Goal: Find specific page/section: Find specific page/section

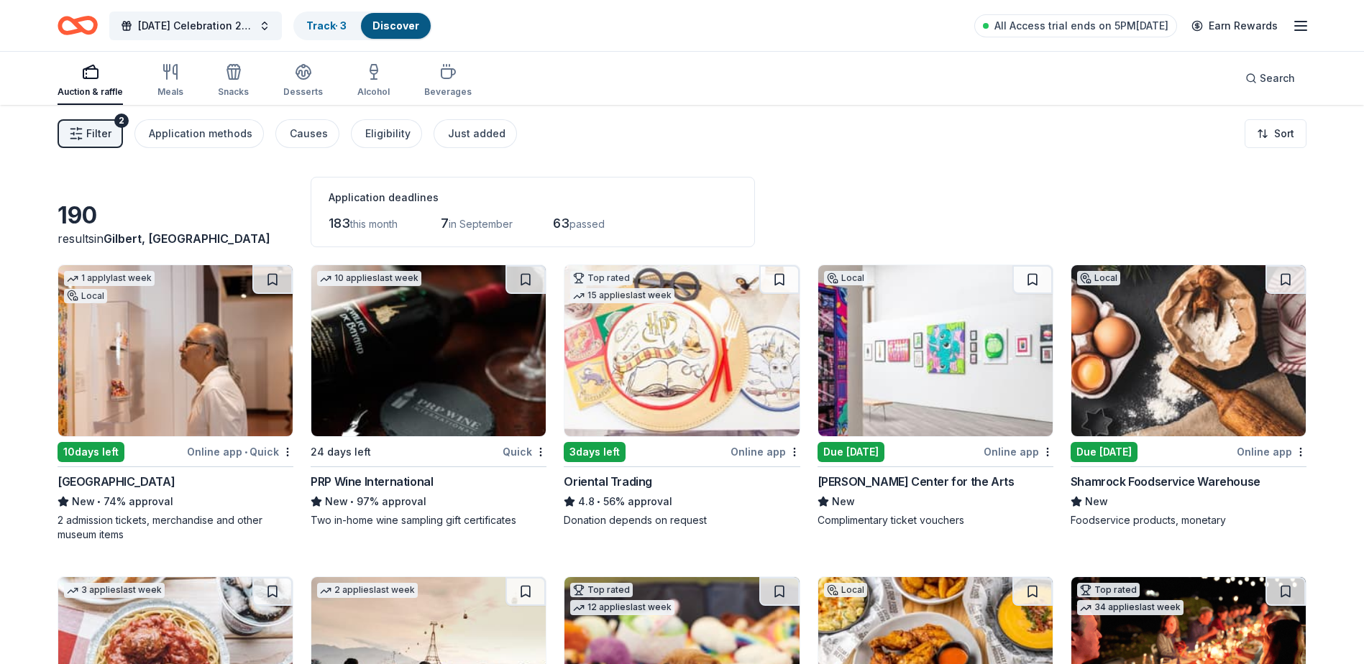
scroll to position [2603, 0]
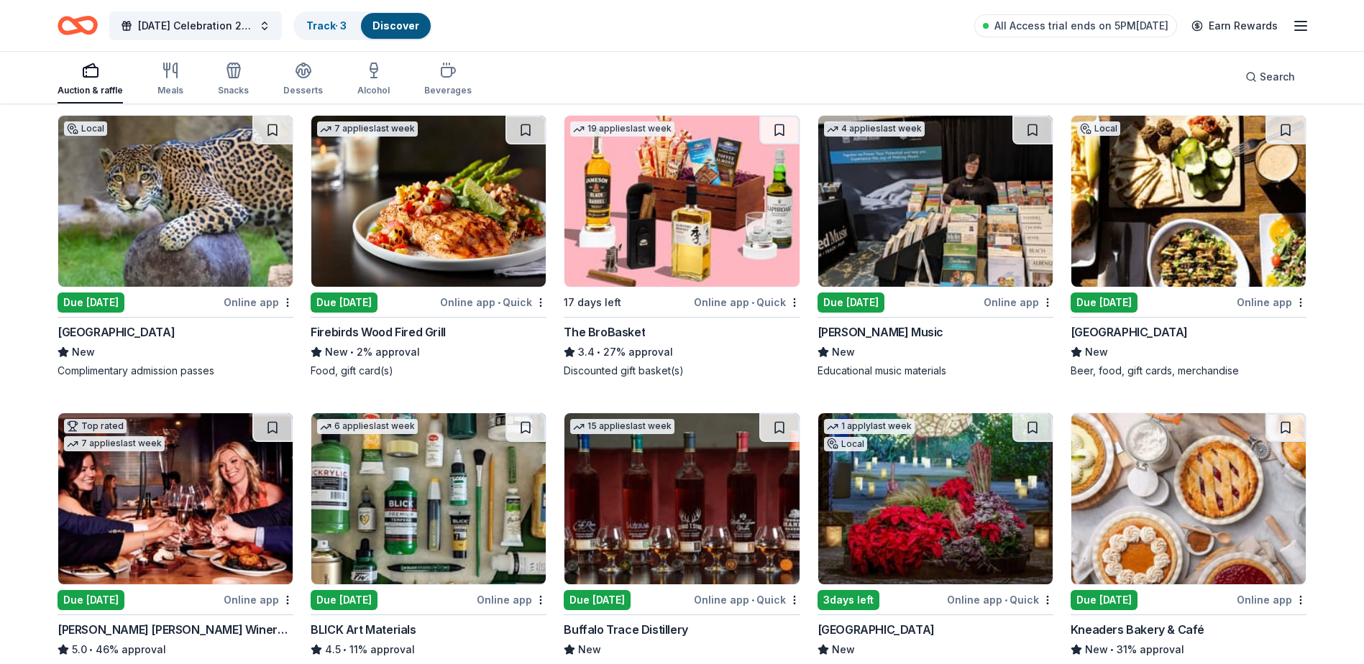
click at [121, 308] on div "Due [DATE]" at bounding box center [91, 303] width 67 height 20
click at [342, 295] on div "Due [DATE]" at bounding box center [344, 303] width 67 height 20
click at [884, 301] on div "Due [DATE]" at bounding box center [851, 303] width 67 height 20
click at [1096, 296] on div "Due [DATE]" at bounding box center [1104, 303] width 67 height 20
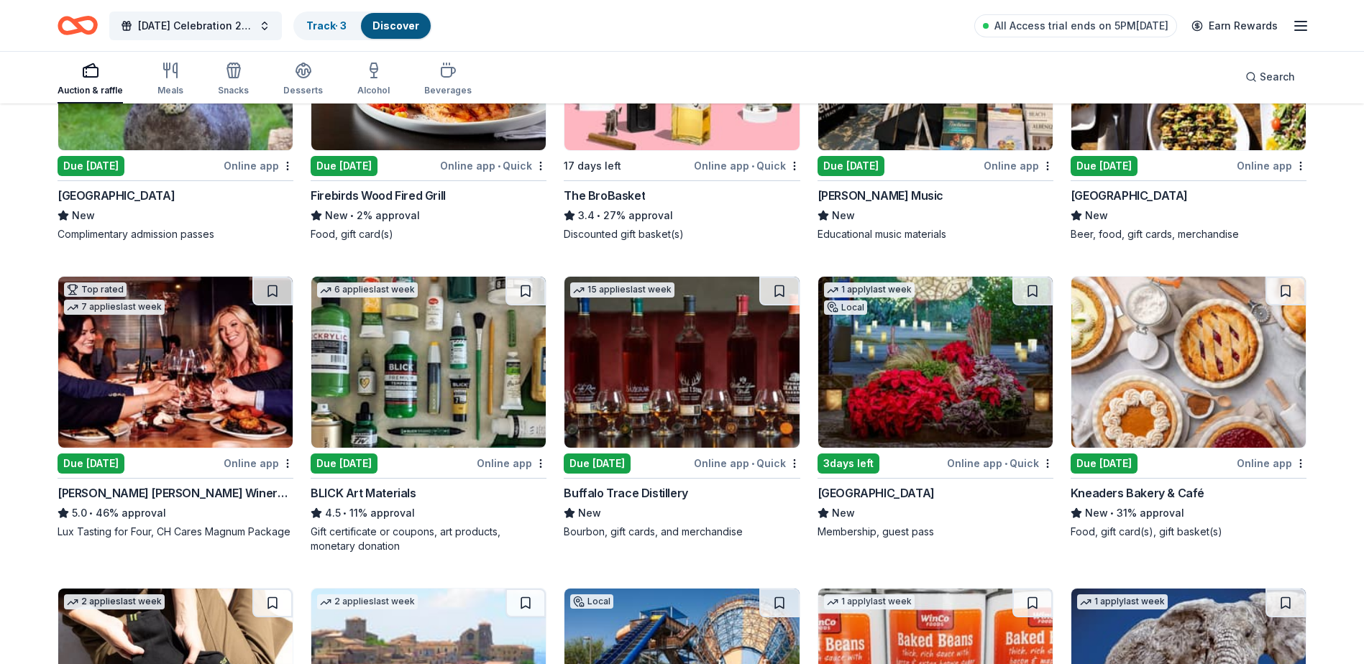
scroll to position [2819, 0]
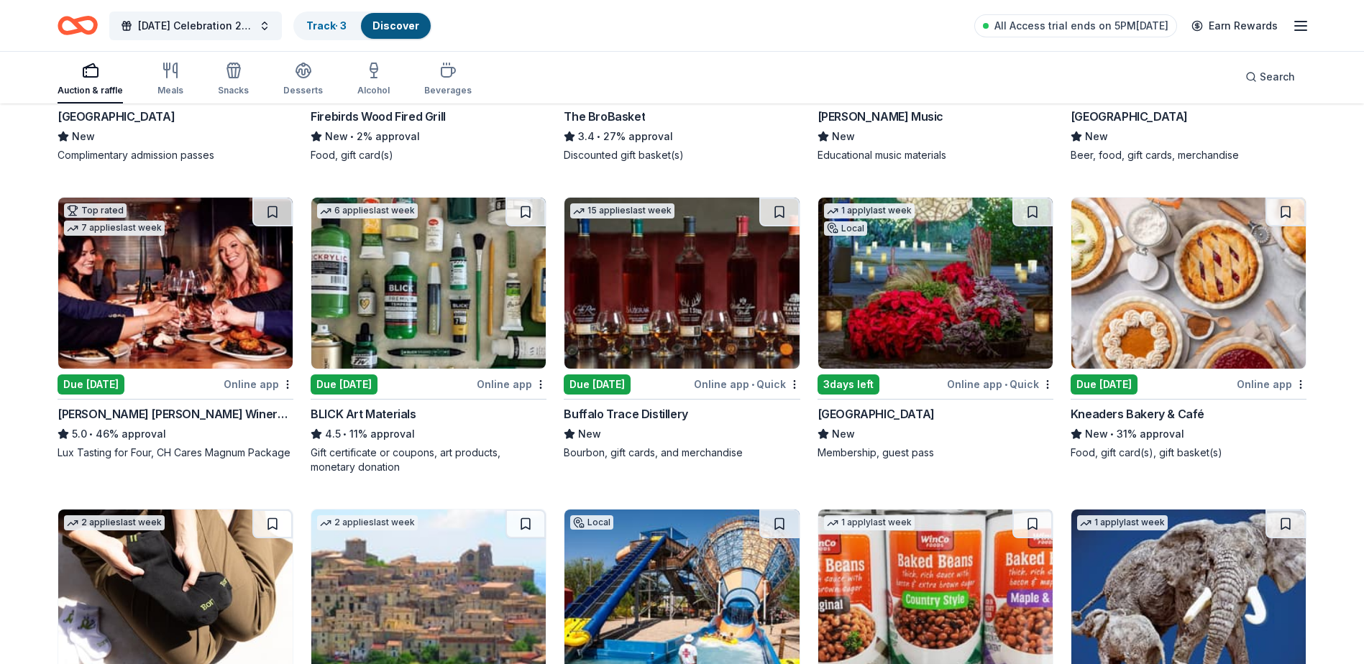
click at [124, 379] on div "Due [DATE]" at bounding box center [91, 385] width 67 height 20
click at [372, 385] on div "Due [DATE]" at bounding box center [344, 385] width 67 height 20
click at [661, 414] on div "Buffalo Trace Distillery" at bounding box center [626, 414] width 124 height 17
click at [1157, 409] on div "Kneaders Bakery & Café" at bounding box center [1138, 414] width 134 height 17
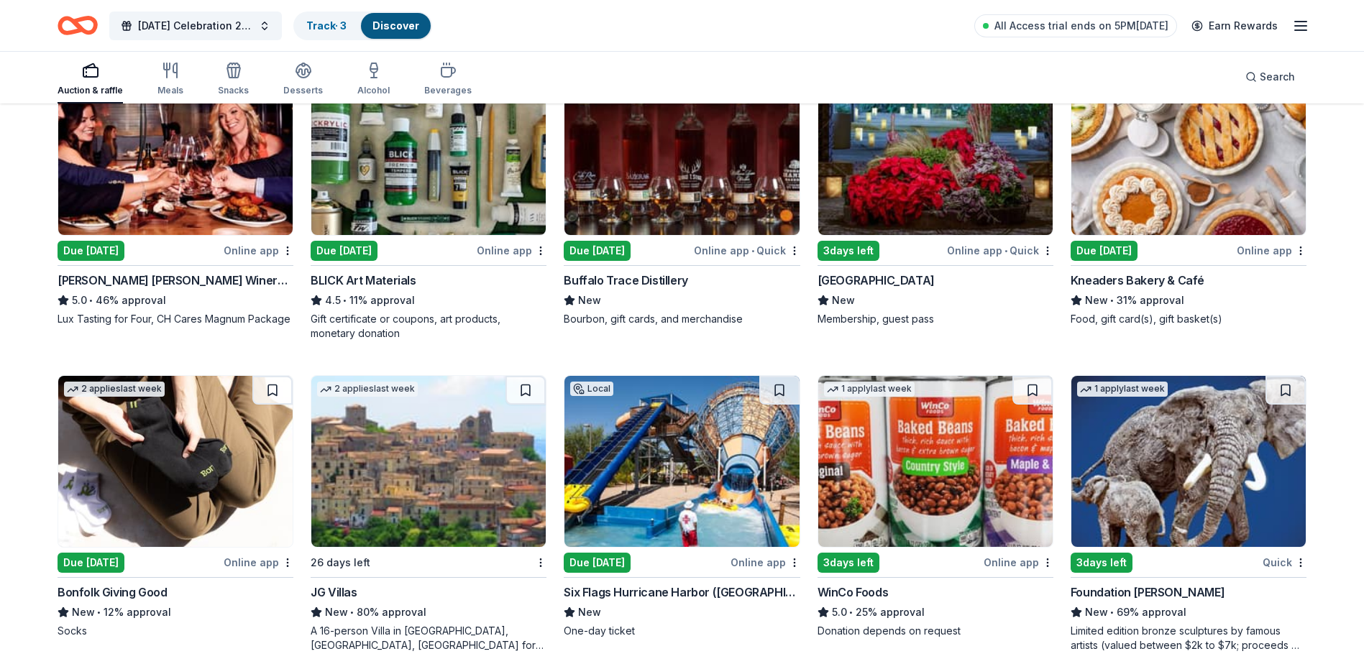
scroll to position [3178, 0]
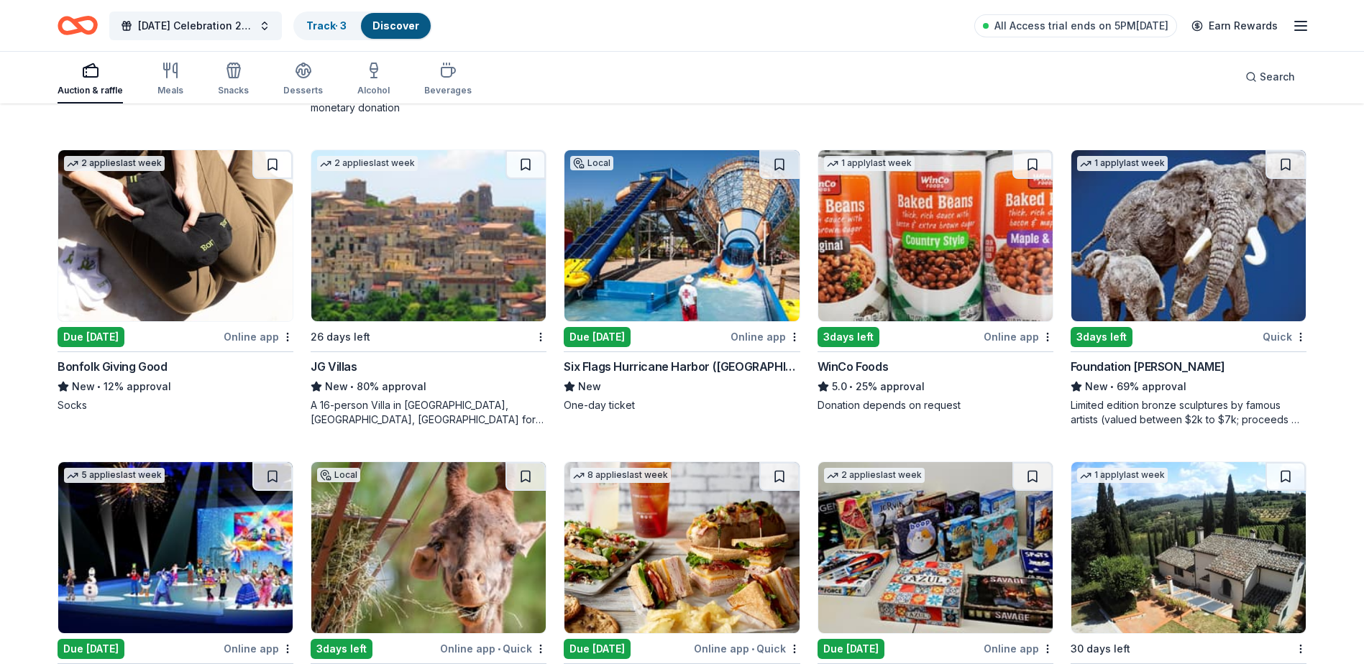
click at [119, 335] on div "Due [DATE]" at bounding box center [91, 337] width 67 height 20
click at [613, 331] on div "Due [DATE]" at bounding box center [597, 337] width 67 height 20
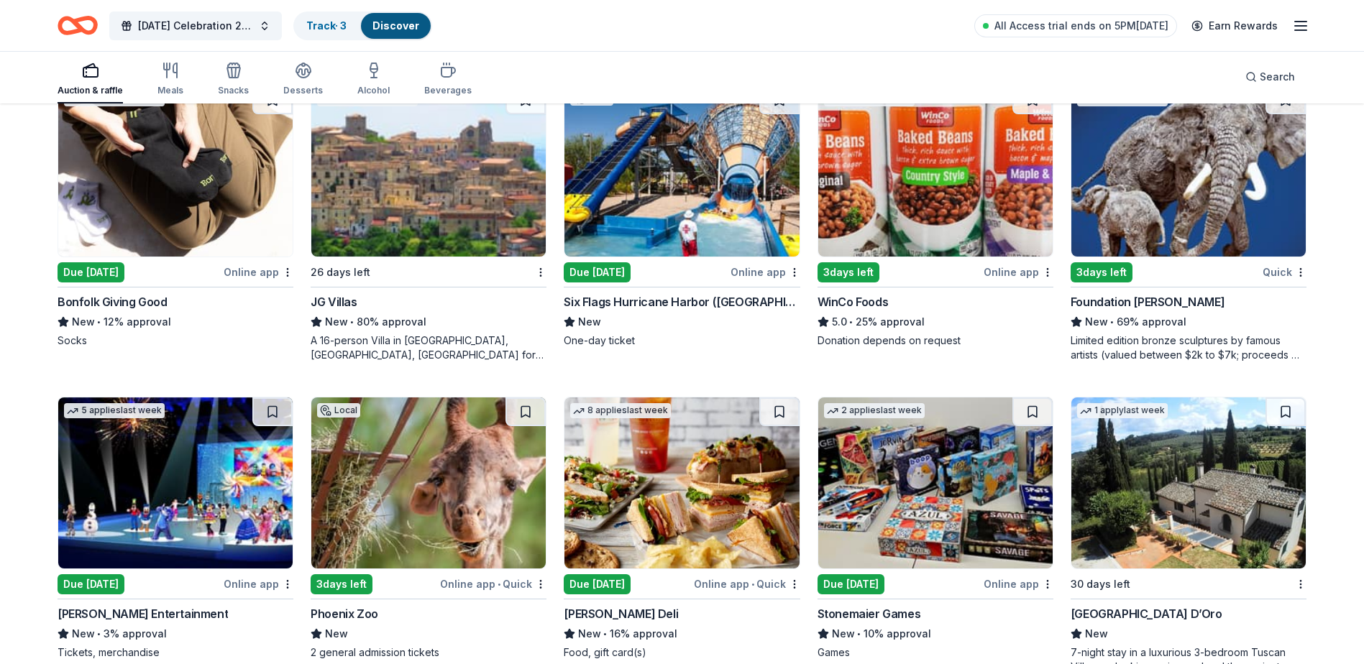
scroll to position [3322, 0]
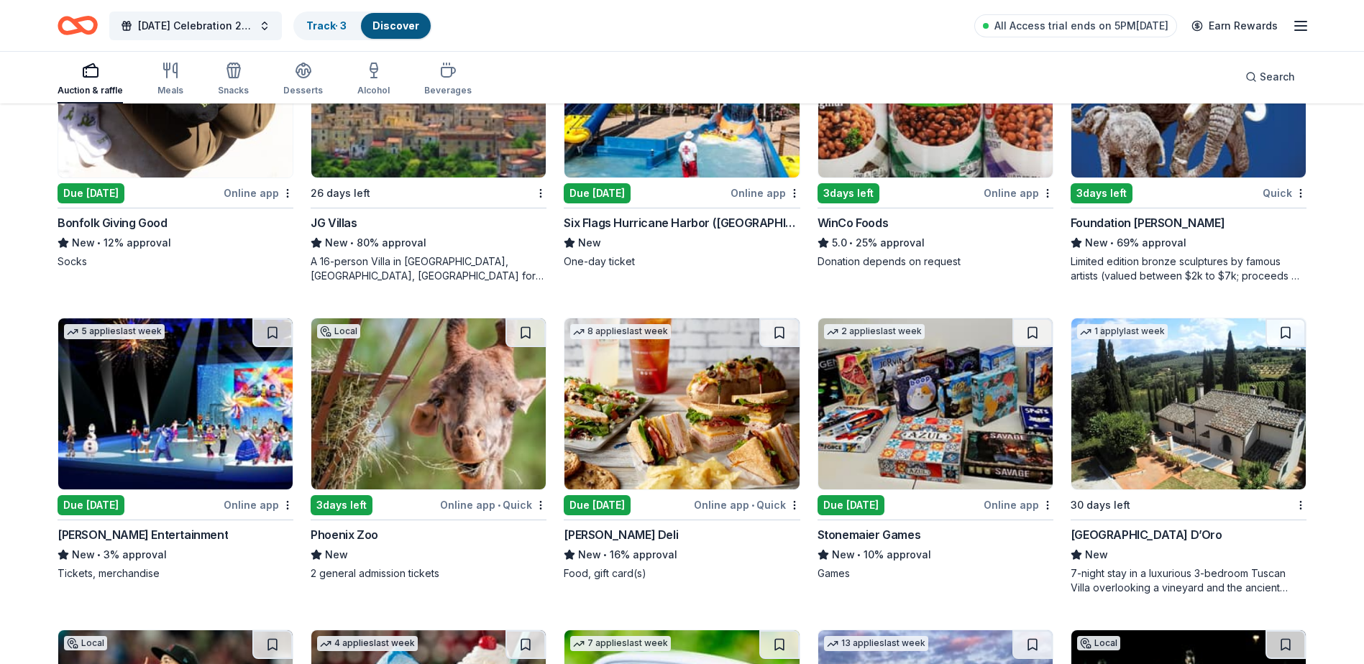
click at [86, 519] on div "5 applies last week Due [DATE] Online app [PERSON_NAME] Entertainment New • 3% …" at bounding box center [176, 449] width 236 height 263
click at [631, 502] on div "Due [DATE]" at bounding box center [597, 505] width 67 height 20
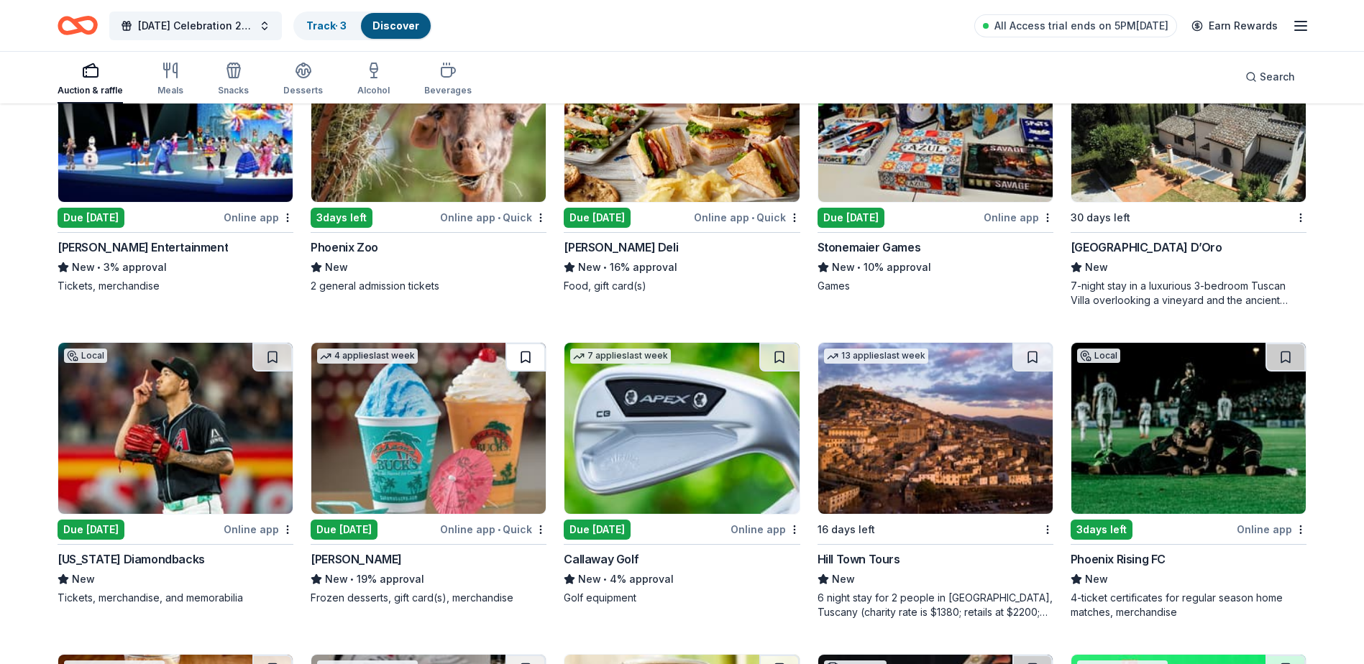
scroll to position [3681, 0]
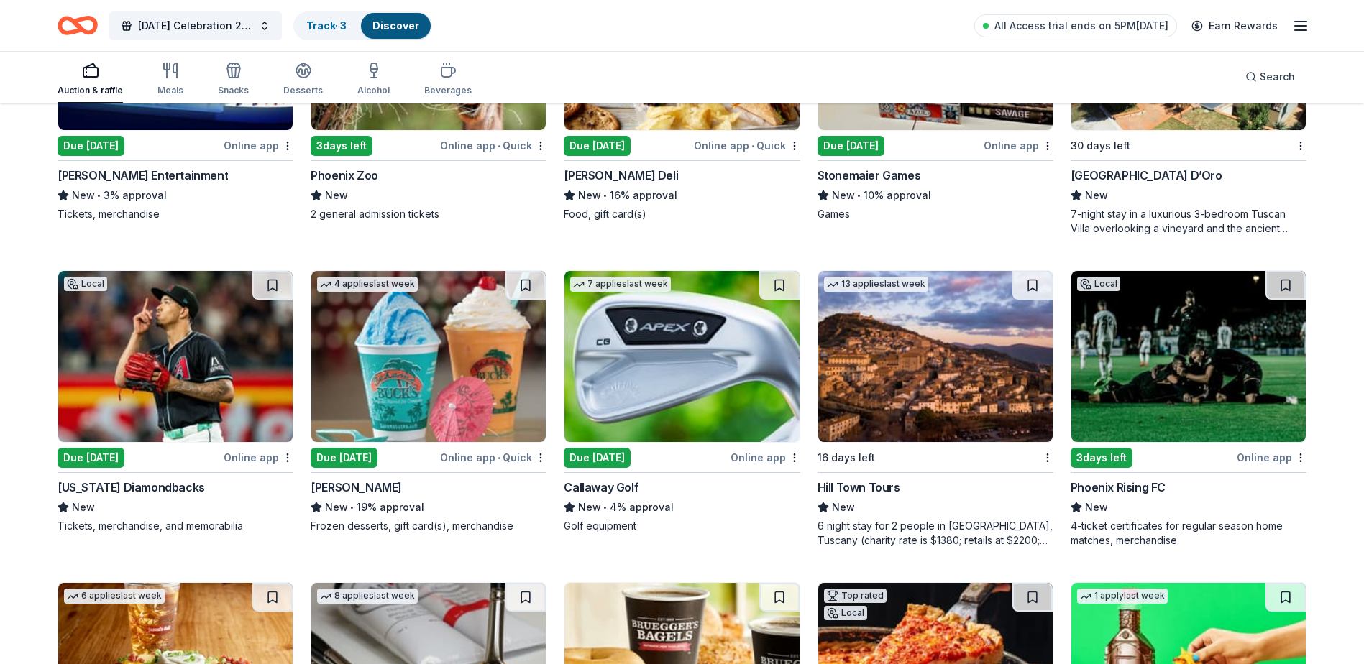
click at [118, 456] on div "Due [DATE]" at bounding box center [91, 458] width 67 height 20
click at [358, 462] on div "Due [DATE]" at bounding box center [344, 458] width 67 height 20
click at [689, 373] on img at bounding box center [681, 356] width 234 height 171
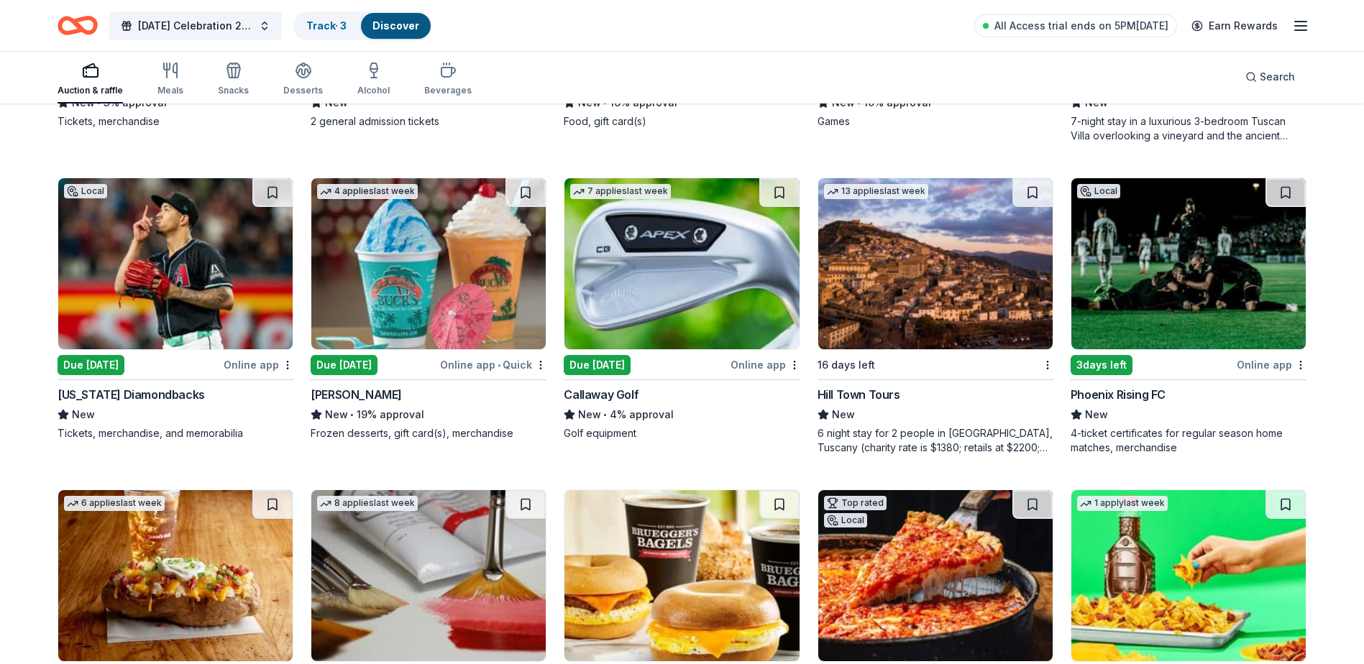
scroll to position [3969, 0]
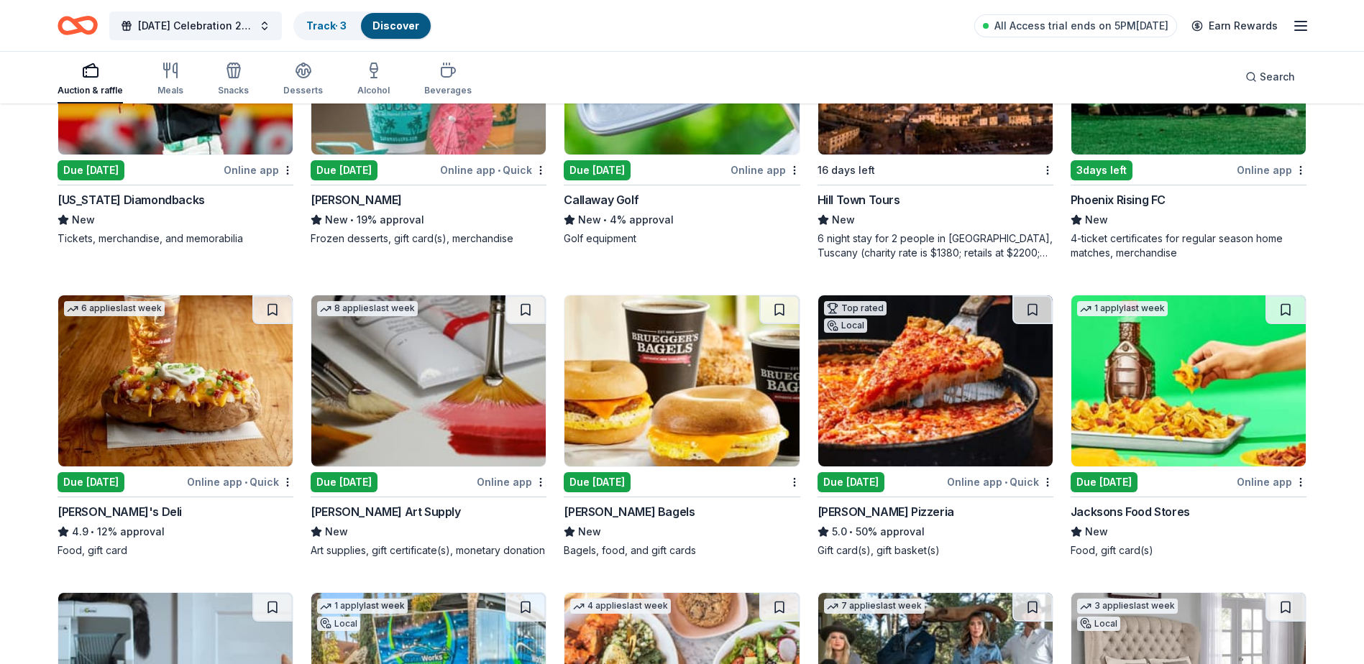
click at [124, 484] on div "Due [DATE]" at bounding box center [91, 482] width 67 height 20
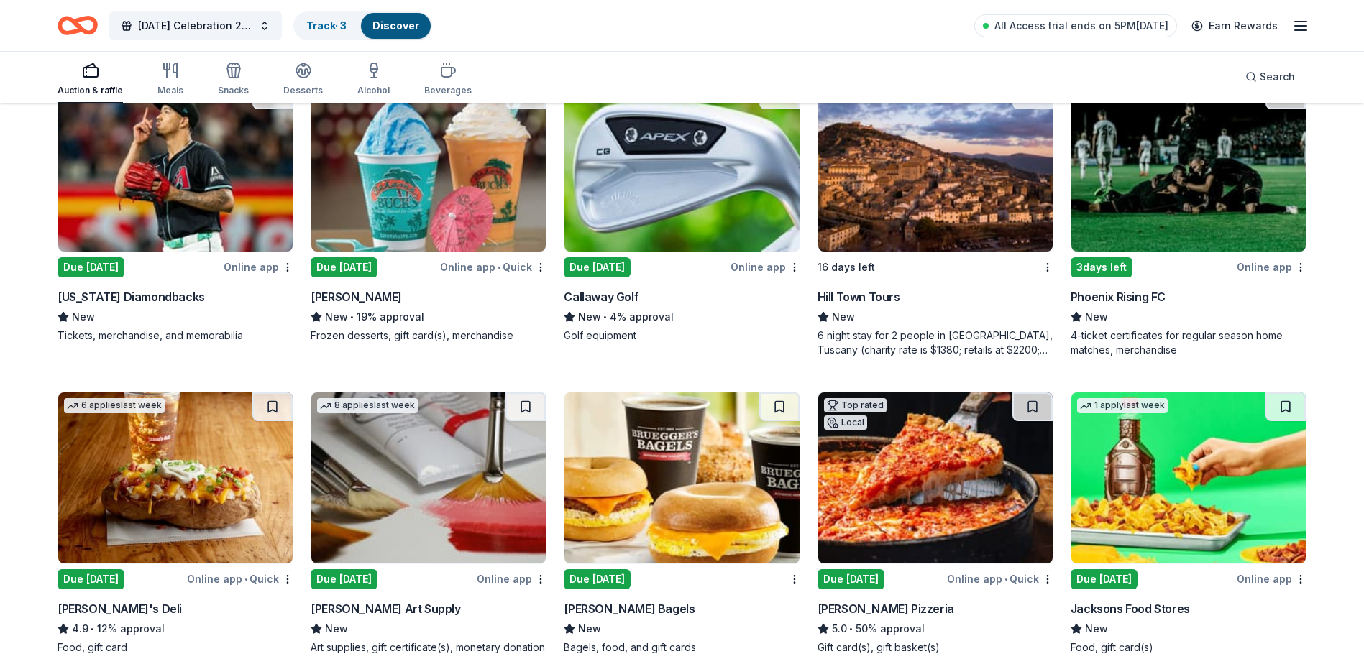
scroll to position [3897, 0]
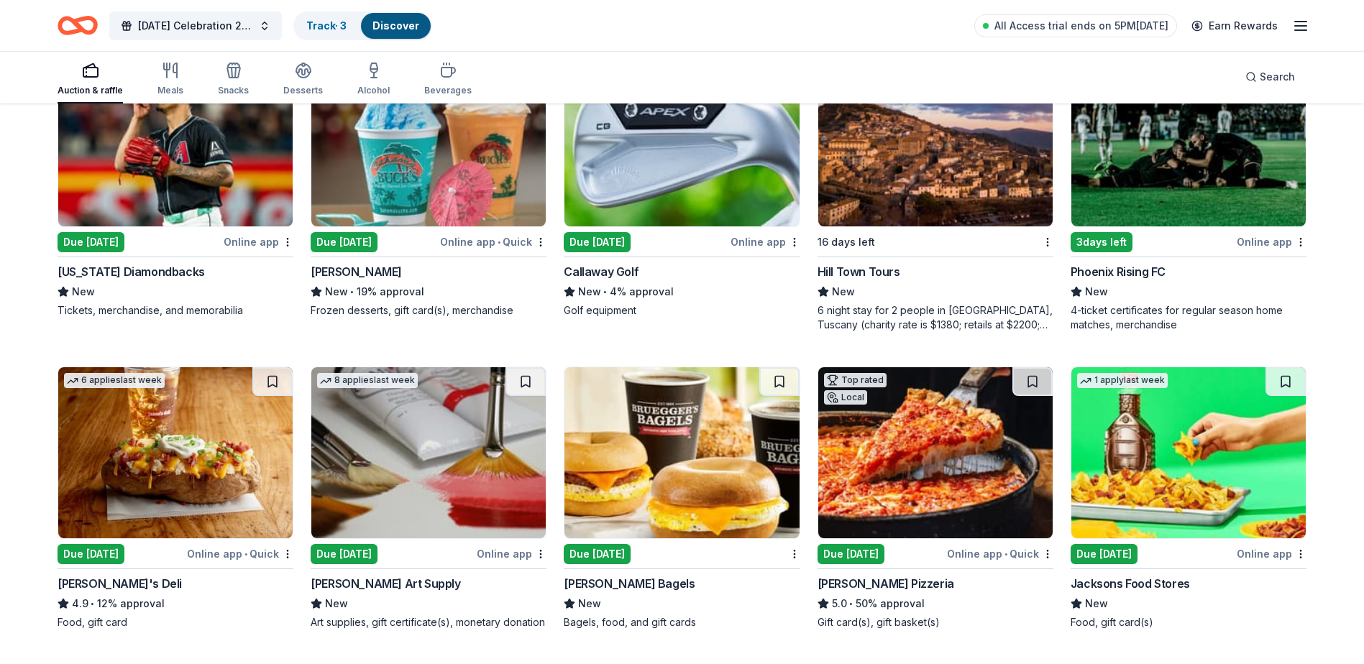
click at [599, 580] on div "[PERSON_NAME] Bagels" at bounding box center [629, 583] width 131 height 17
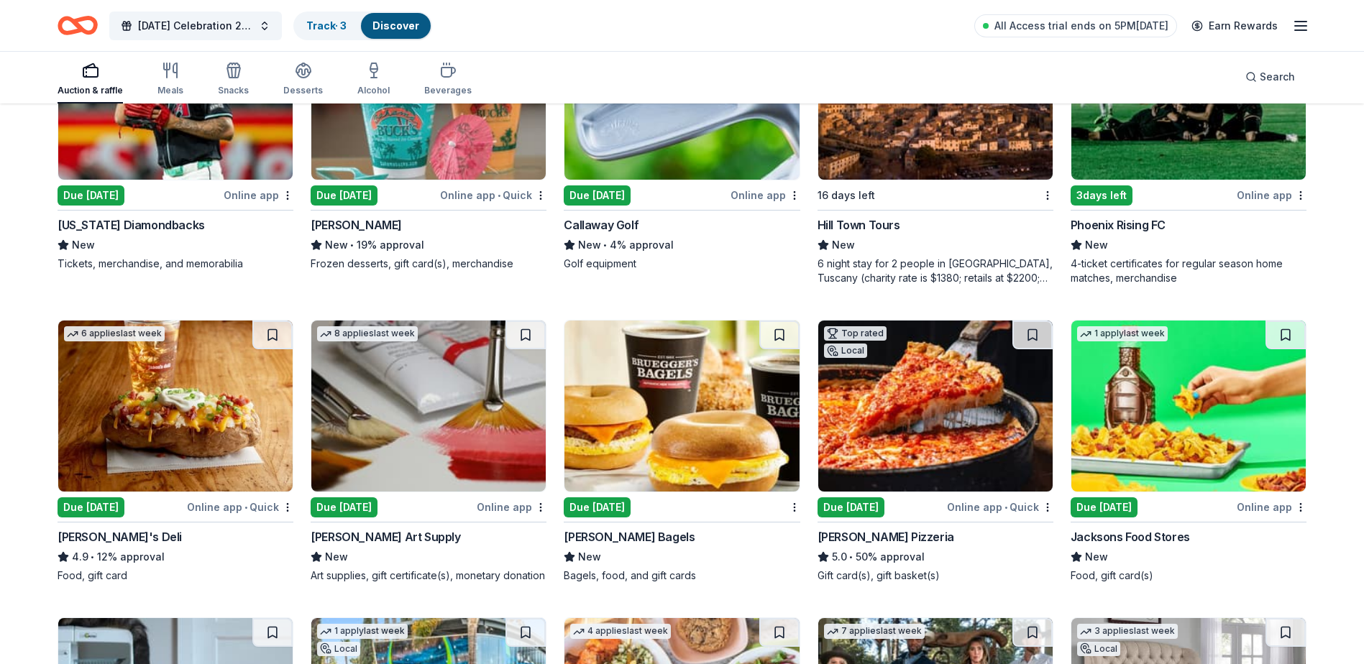
scroll to position [3969, 0]
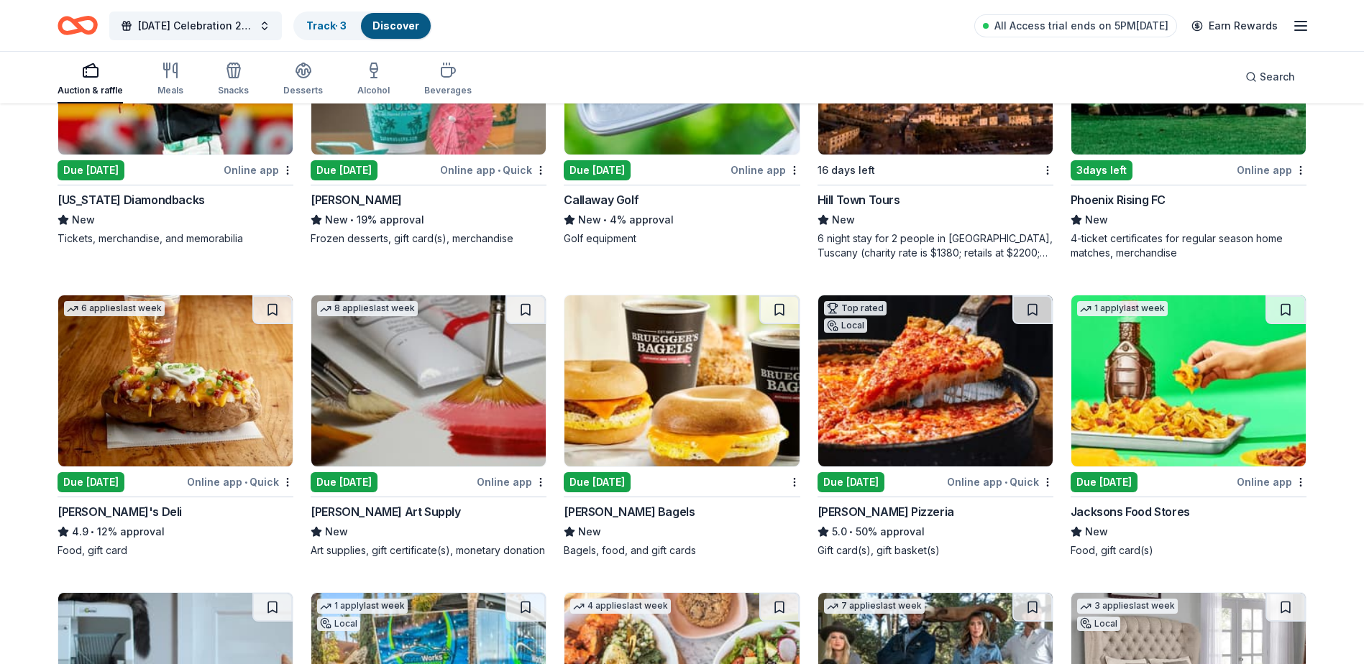
click at [871, 480] on div "Due [DATE]" at bounding box center [851, 482] width 67 height 20
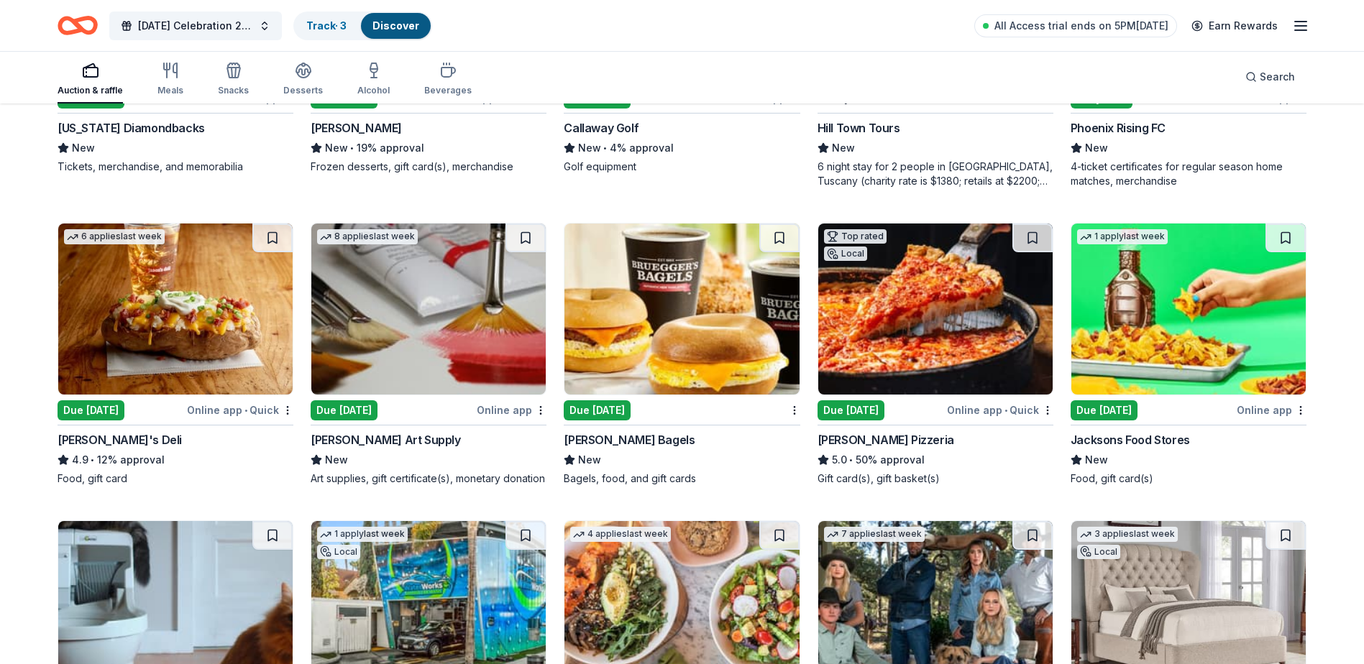
click at [1139, 393] on img at bounding box center [1188, 309] width 234 height 171
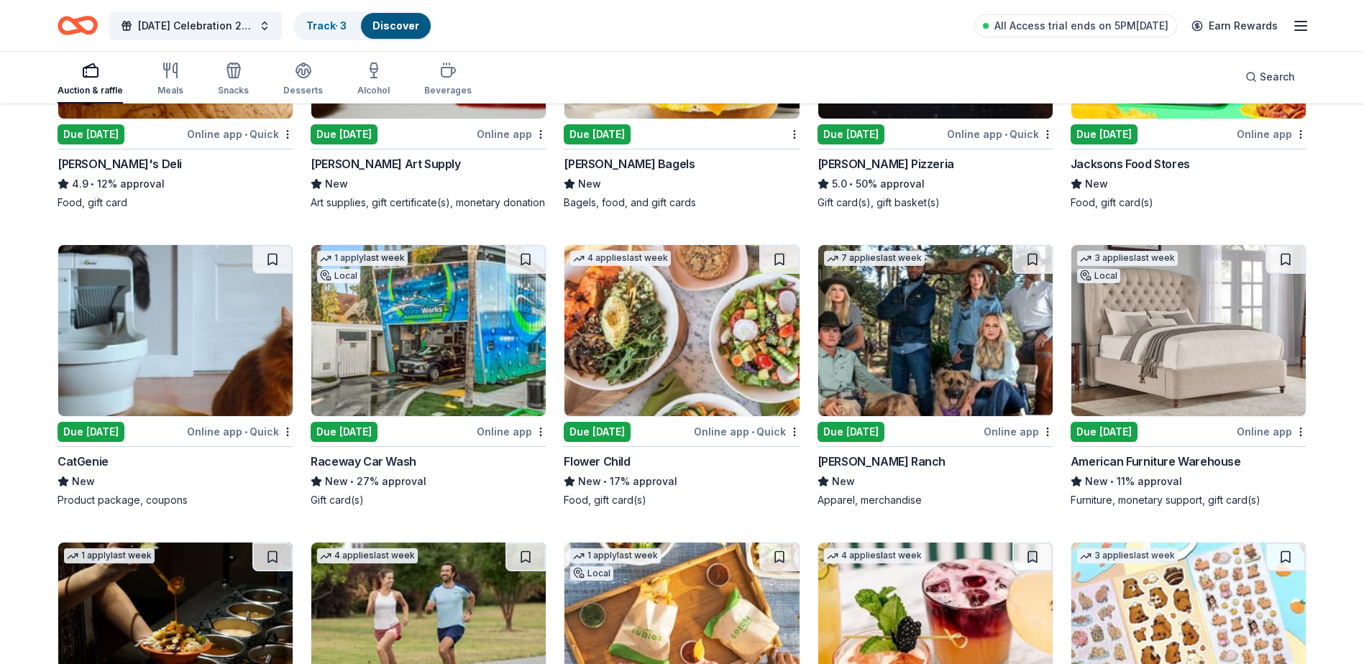
scroll to position [4328, 0]
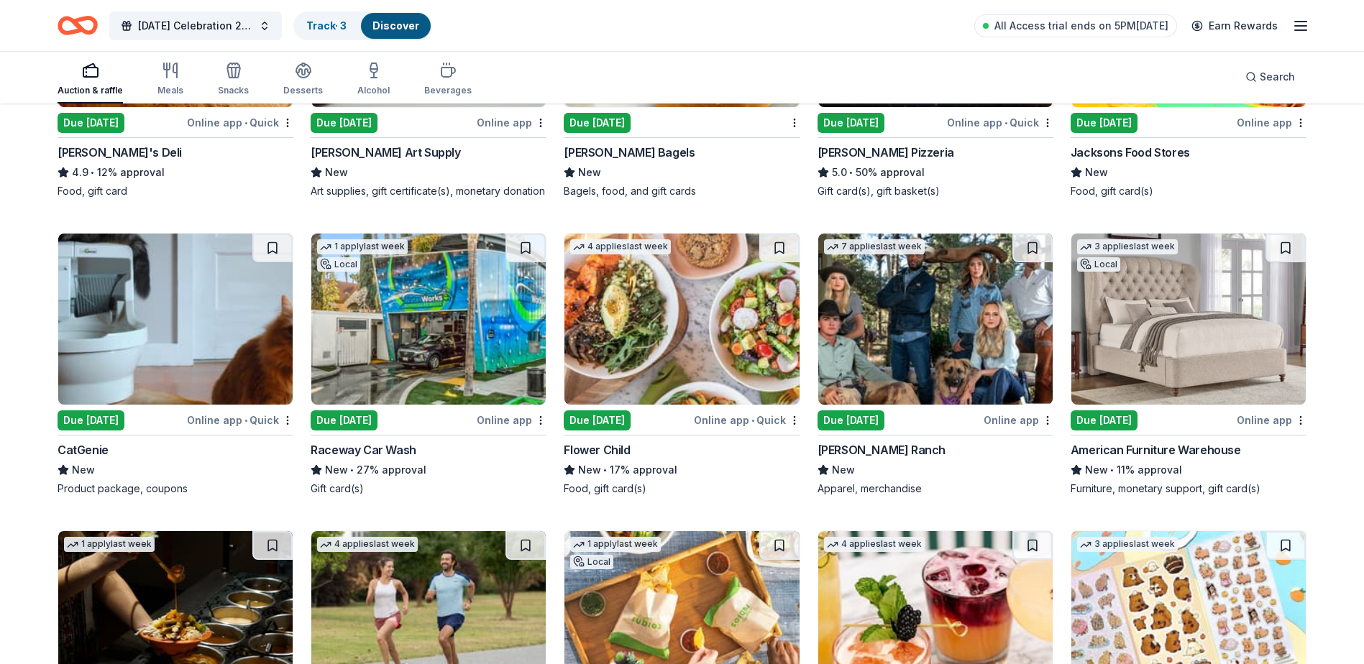
click at [150, 459] on div "CatGenie" at bounding box center [176, 449] width 236 height 17
click at [388, 459] on div "Raceway Car Wash" at bounding box center [364, 449] width 106 height 17
click at [608, 431] on div "Due [DATE]" at bounding box center [597, 421] width 67 height 20
click at [859, 431] on div "Due [DATE]" at bounding box center [851, 421] width 67 height 20
click at [1224, 459] on div "American Furniture Warehouse" at bounding box center [1156, 449] width 170 height 17
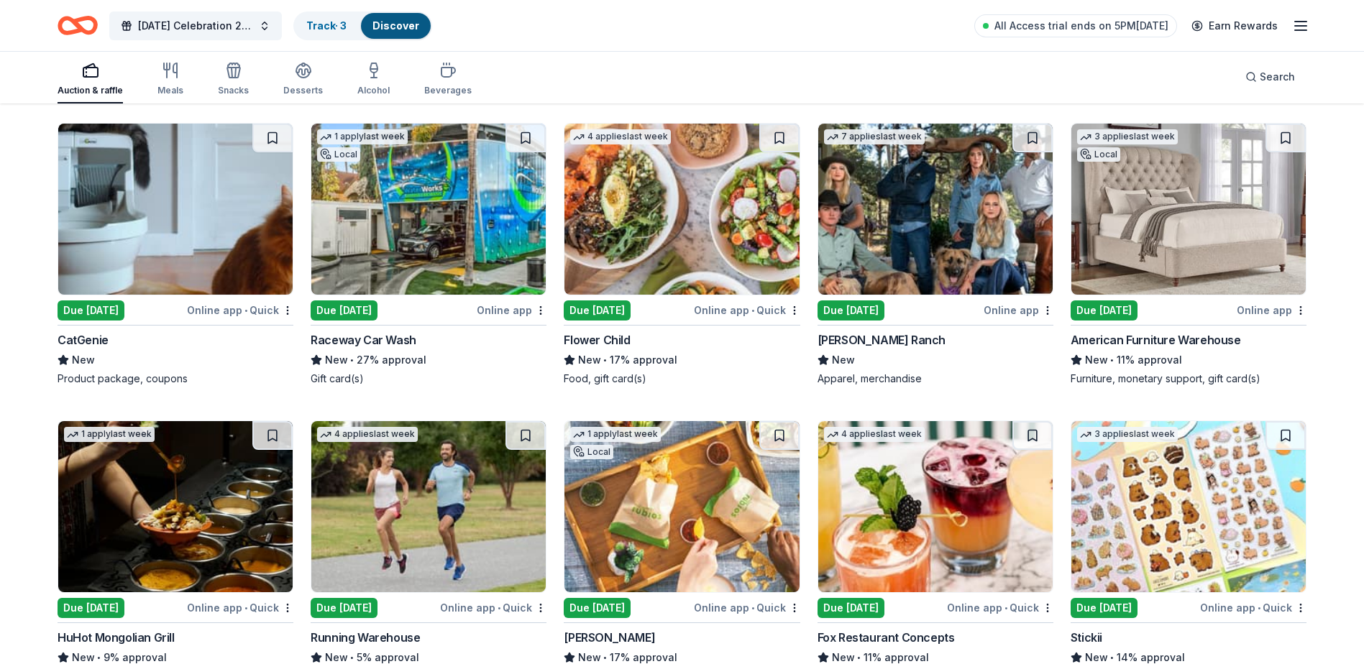
scroll to position [4602, 0]
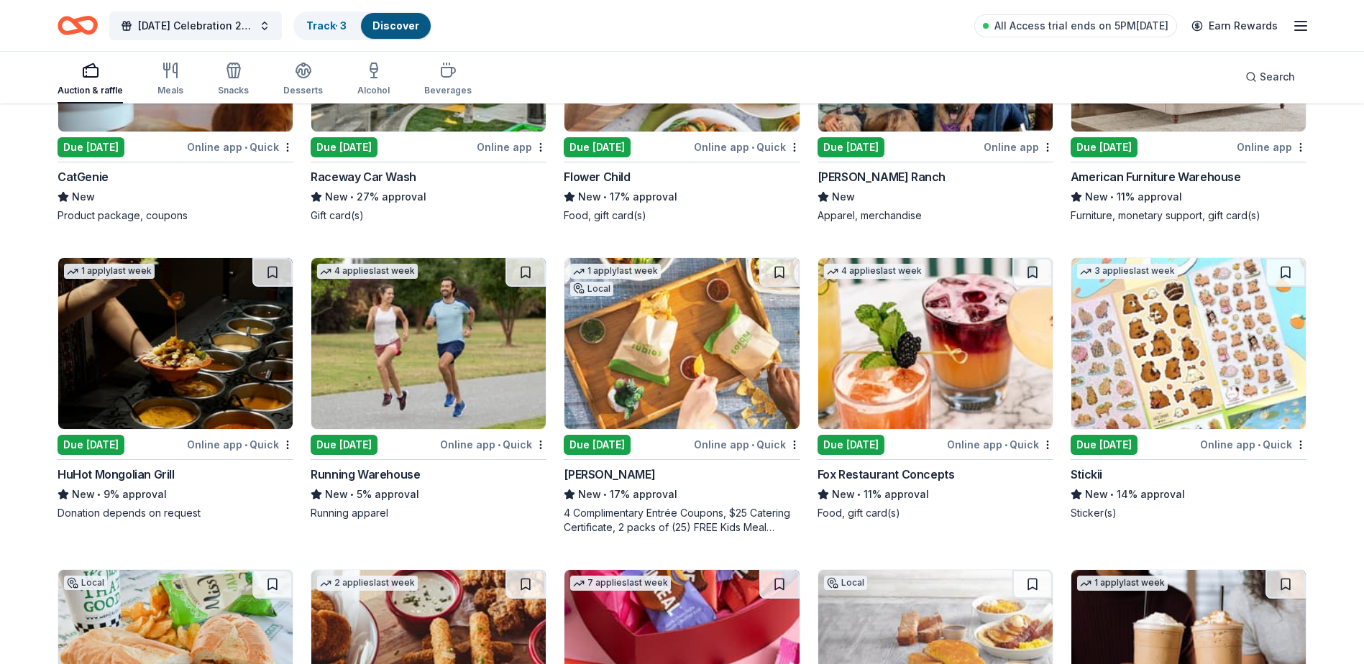
click at [113, 455] on div "Due [DATE]" at bounding box center [91, 445] width 67 height 20
click at [377, 482] on div "Running Warehouse" at bounding box center [365, 474] width 109 height 17
click at [606, 455] on div "Due [DATE]" at bounding box center [597, 445] width 67 height 20
click at [884, 455] on div "Due [DATE]" at bounding box center [851, 445] width 67 height 20
click at [1125, 455] on div "Due [DATE]" at bounding box center [1104, 445] width 67 height 20
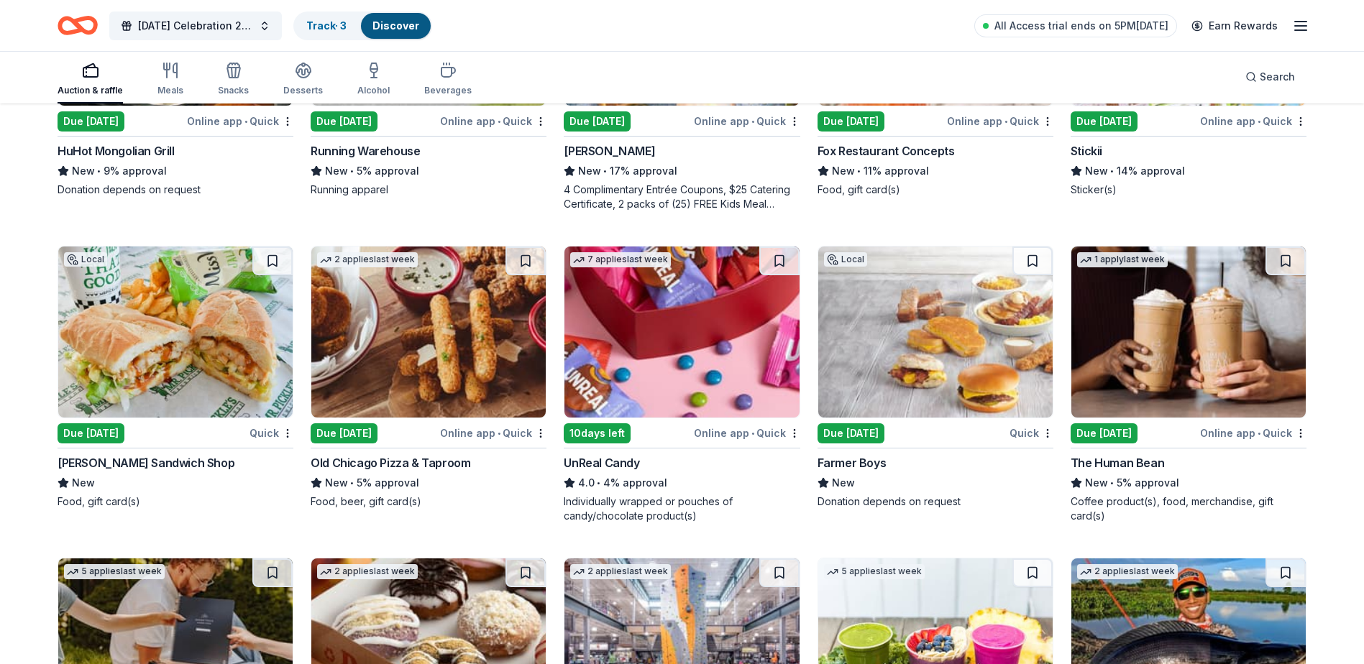
scroll to position [5105, 0]
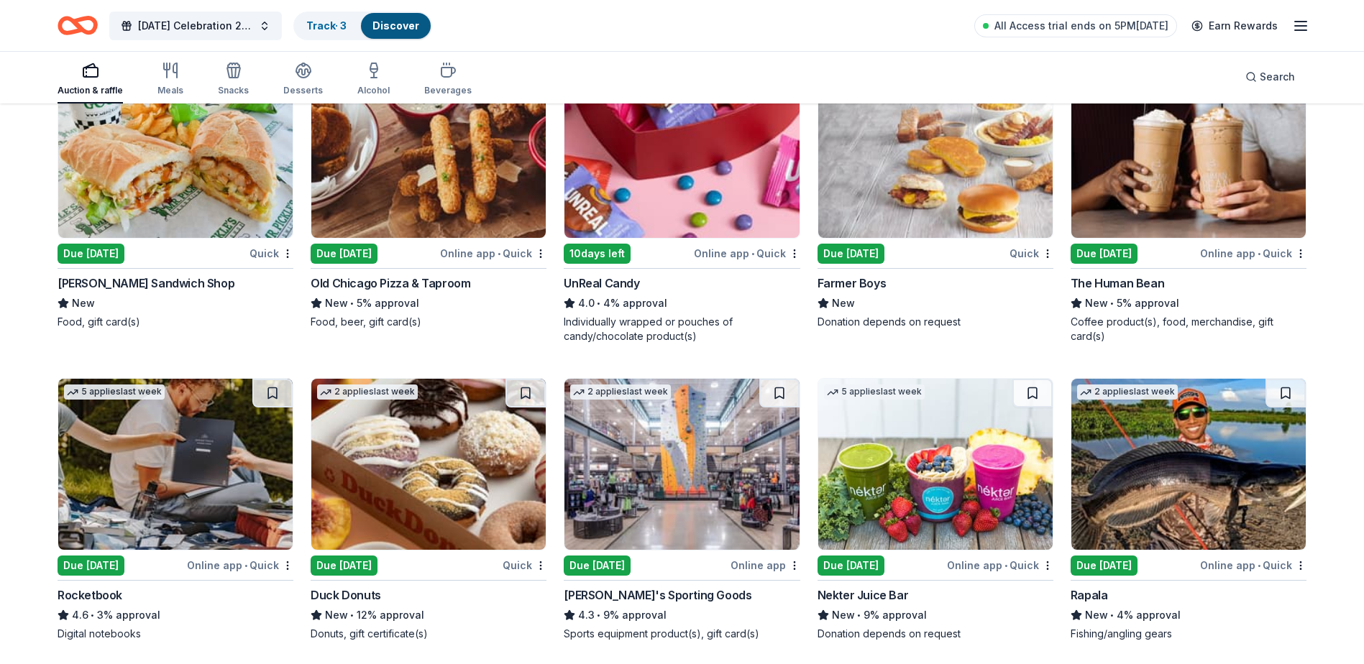
click at [152, 292] on div "[PERSON_NAME] Sandwich Shop" at bounding box center [146, 283] width 177 height 17
click at [430, 292] on div "Old Chicago Pizza & Taproom" at bounding box center [391, 283] width 160 height 17
click at [854, 292] on div "Farmer Boys" at bounding box center [852, 283] width 69 height 17
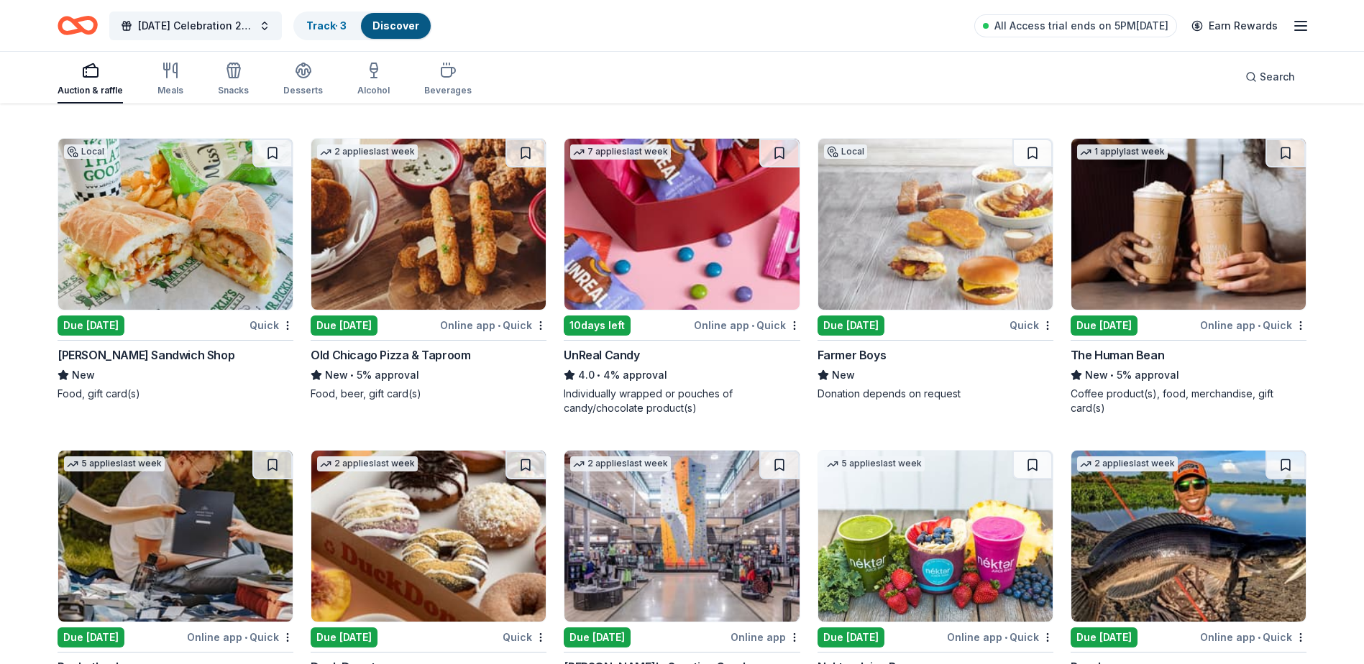
click at [1155, 358] on div "1 apply last week Due [DATE] Online app • Quick The Human Bean New • 5% approva…" at bounding box center [1189, 277] width 236 height 278
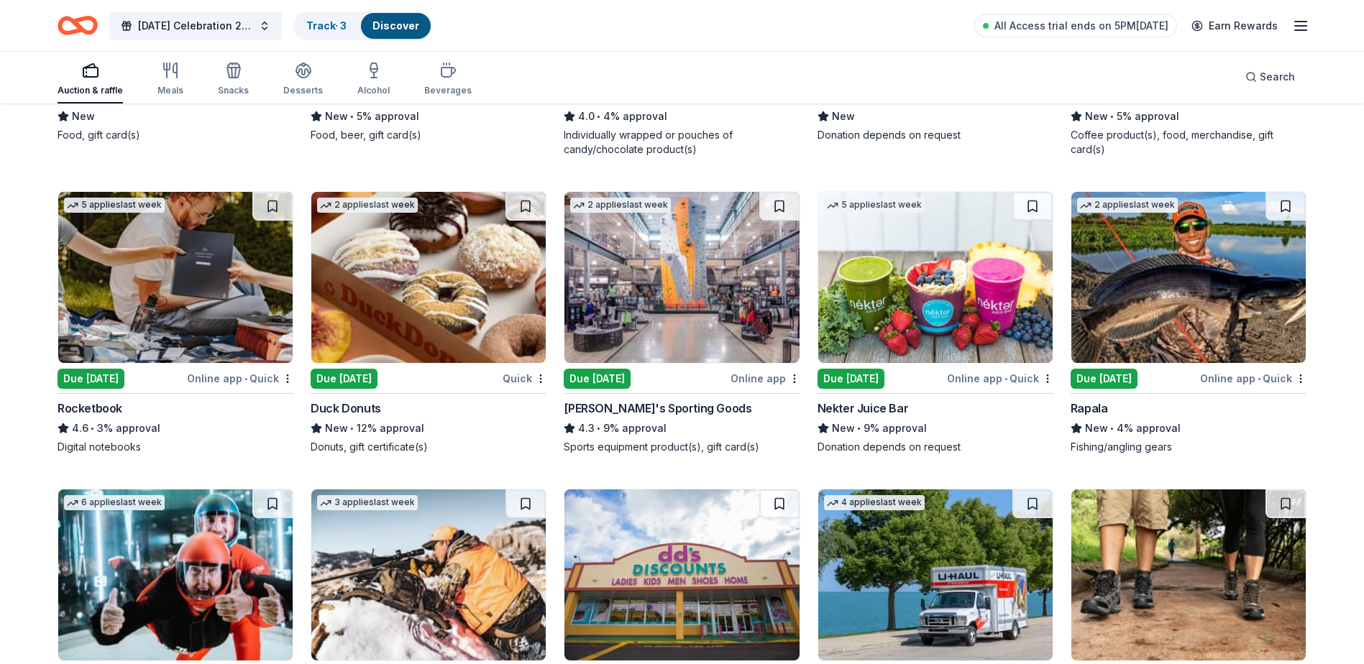
scroll to position [5321, 0]
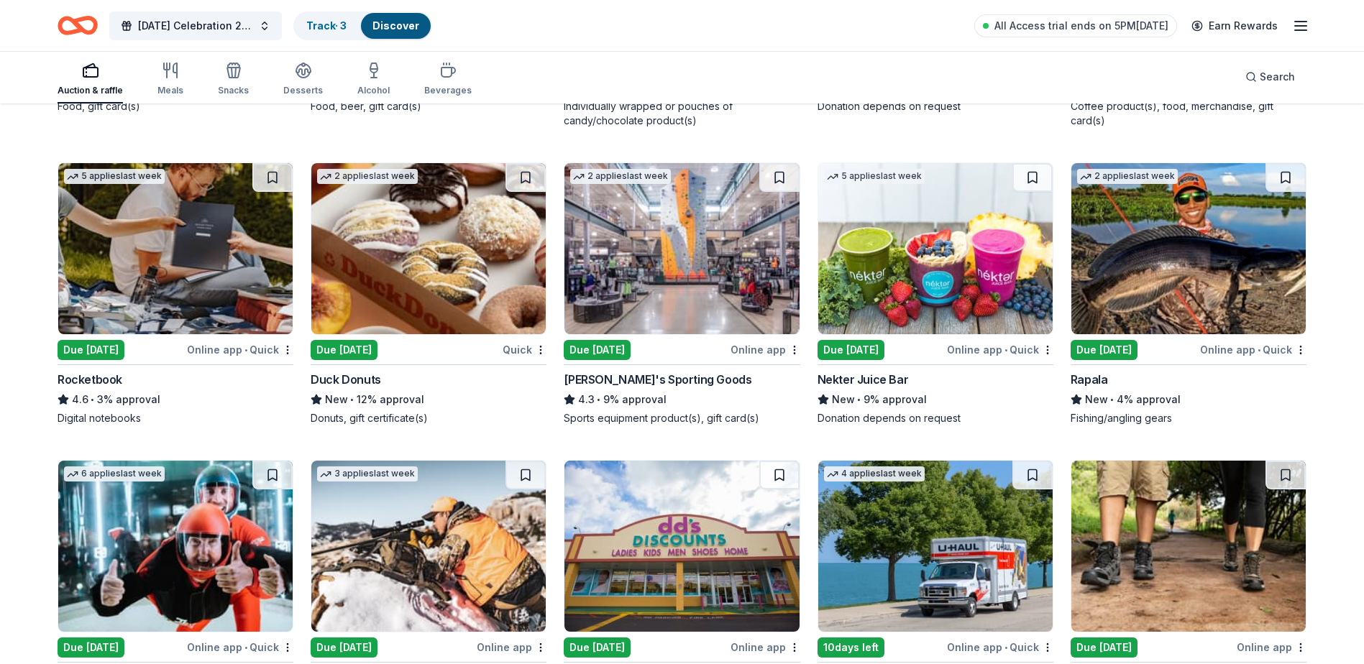
click at [106, 388] on div "Rocketbook" at bounding box center [90, 379] width 65 height 17
click at [650, 359] on div "Due [DATE]" at bounding box center [645, 350] width 163 height 18
click at [936, 408] on div "New • 9% approval" at bounding box center [936, 399] width 236 height 17
click at [1137, 358] on div "Due [DATE]" at bounding box center [1104, 350] width 67 height 20
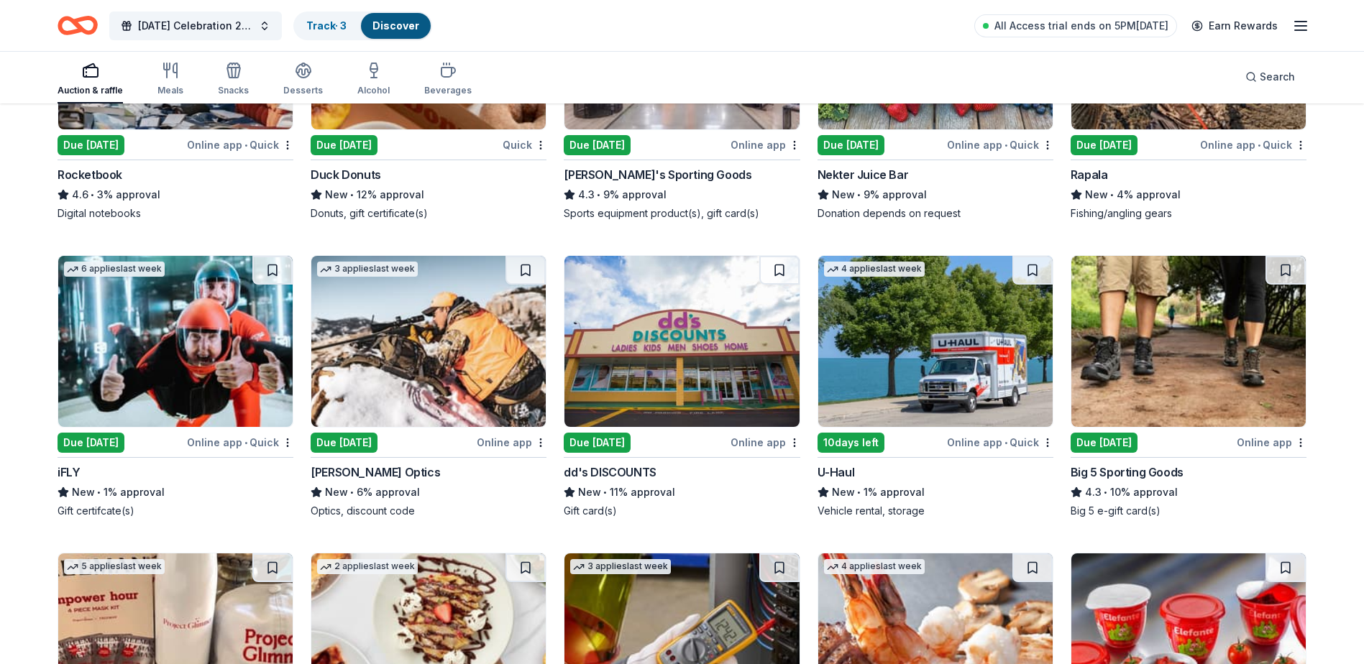
scroll to position [5608, 0]
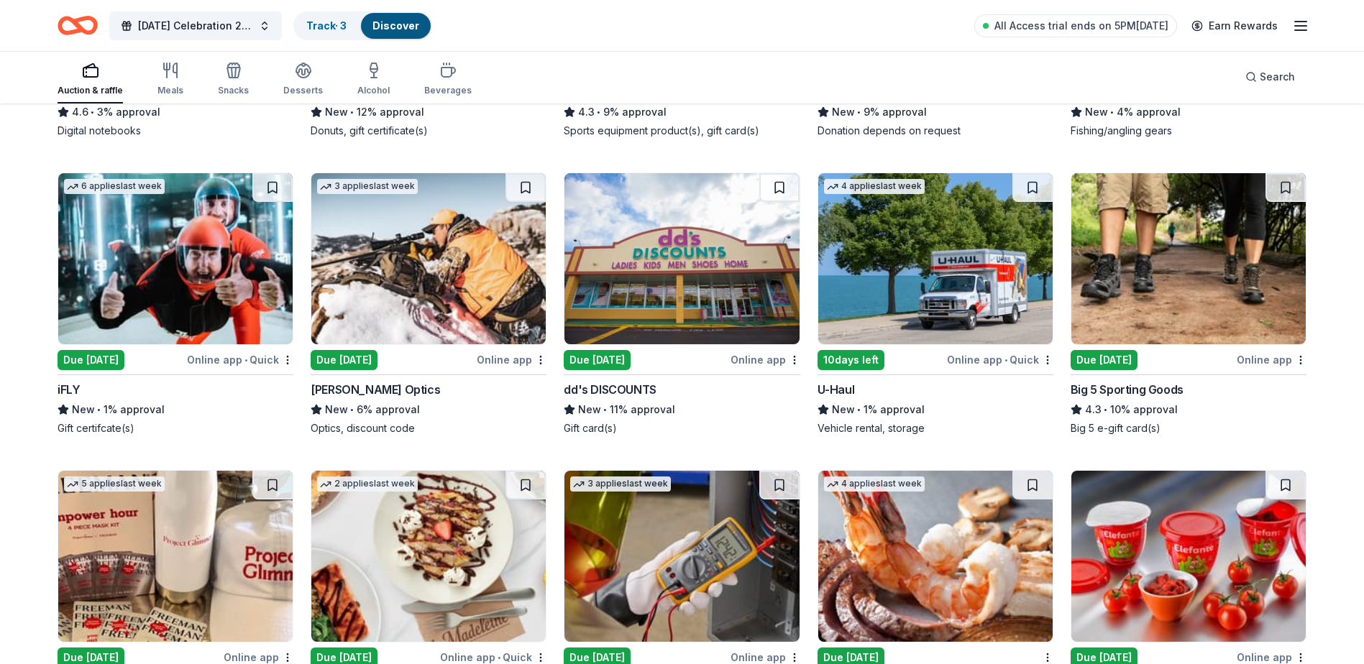
click at [119, 398] on div "iFLY" at bounding box center [176, 389] width 236 height 17
click at [394, 369] on div "Due [DATE]" at bounding box center [392, 360] width 163 height 18
click at [618, 370] on div "Due [DATE]" at bounding box center [597, 360] width 67 height 20
click at [856, 365] on div "10 days left" at bounding box center [851, 360] width 67 height 20
click at [1133, 370] on div "Due [DATE]" at bounding box center [1104, 360] width 67 height 20
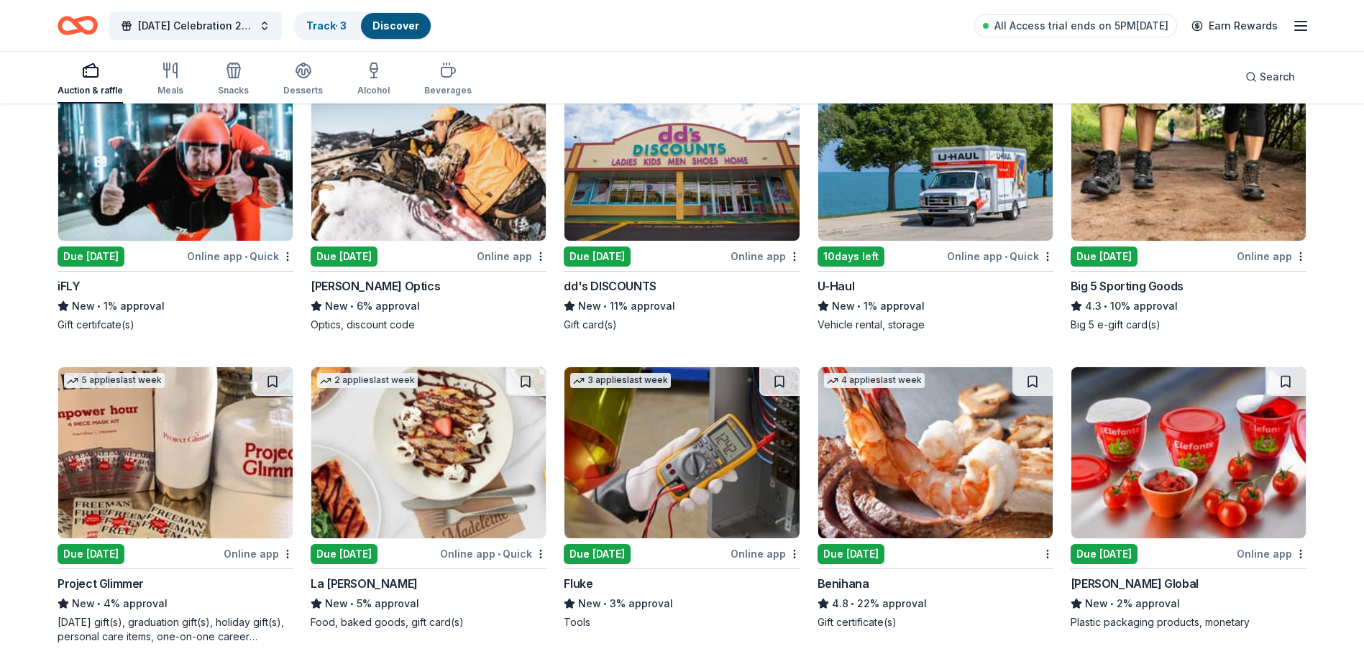
scroll to position [5821, 0]
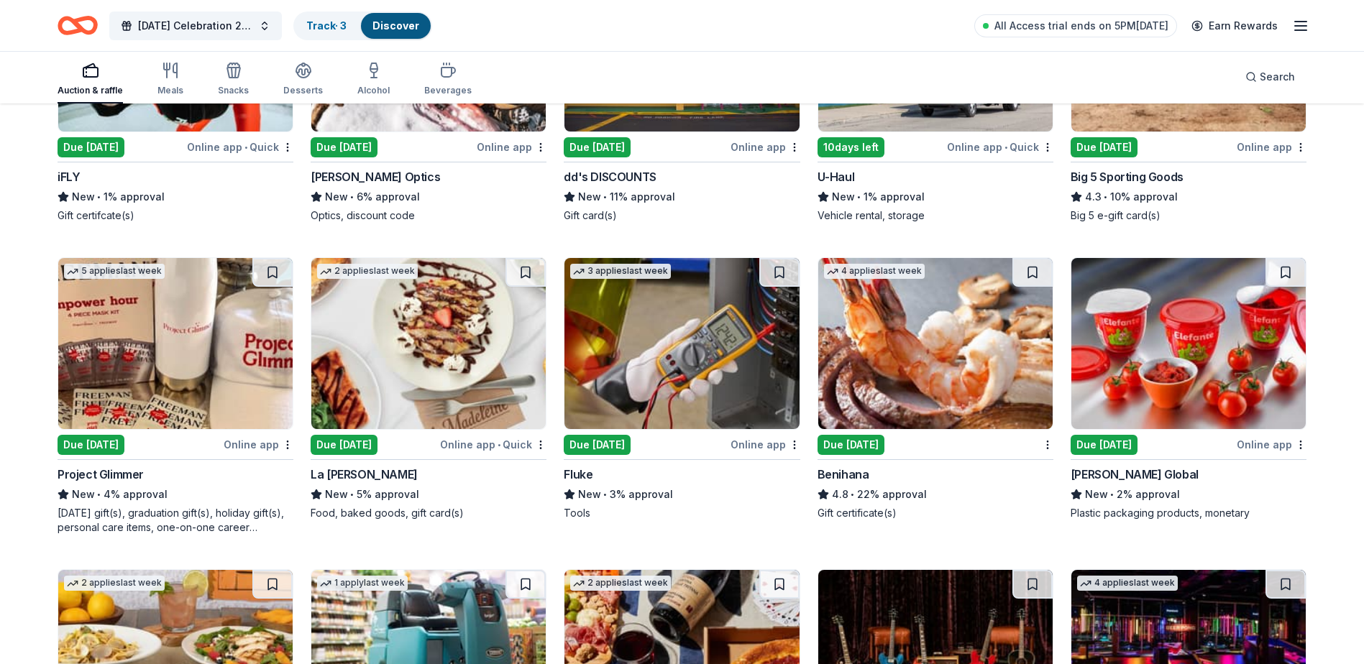
click at [111, 455] on div "Due [DATE]" at bounding box center [91, 445] width 67 height 20
click at [373, 455] on div "Due [DATE]" at bounding box center [344, 445] width 67 height 20
click at [612, 455] on div "Due [DATE]" at bounding box center [597, 445] width 67 height 20
click at [871, 455] on div "Due [DATE]" at bounding box center [851, 445] width 67 height 20
click at [1116, 455] on div "Due [DATE]" at bounding box center [1104, 445] width 67 height 20
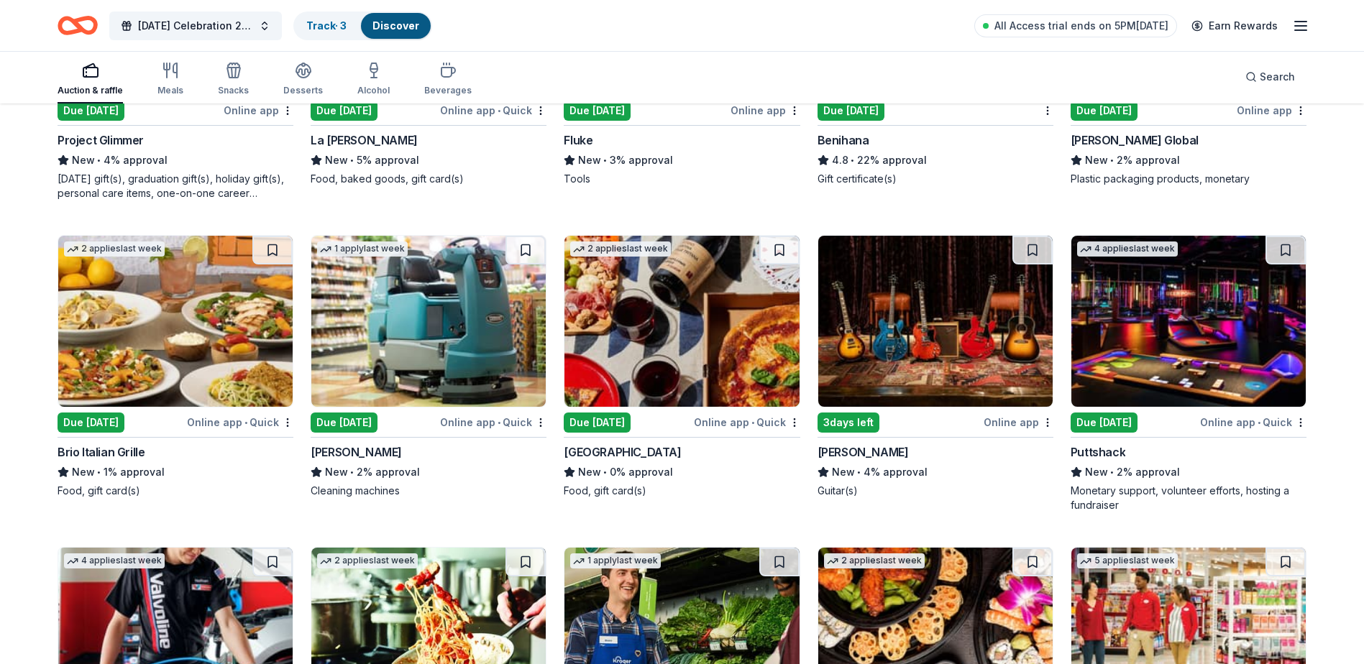
scroll to position [6181, 0]
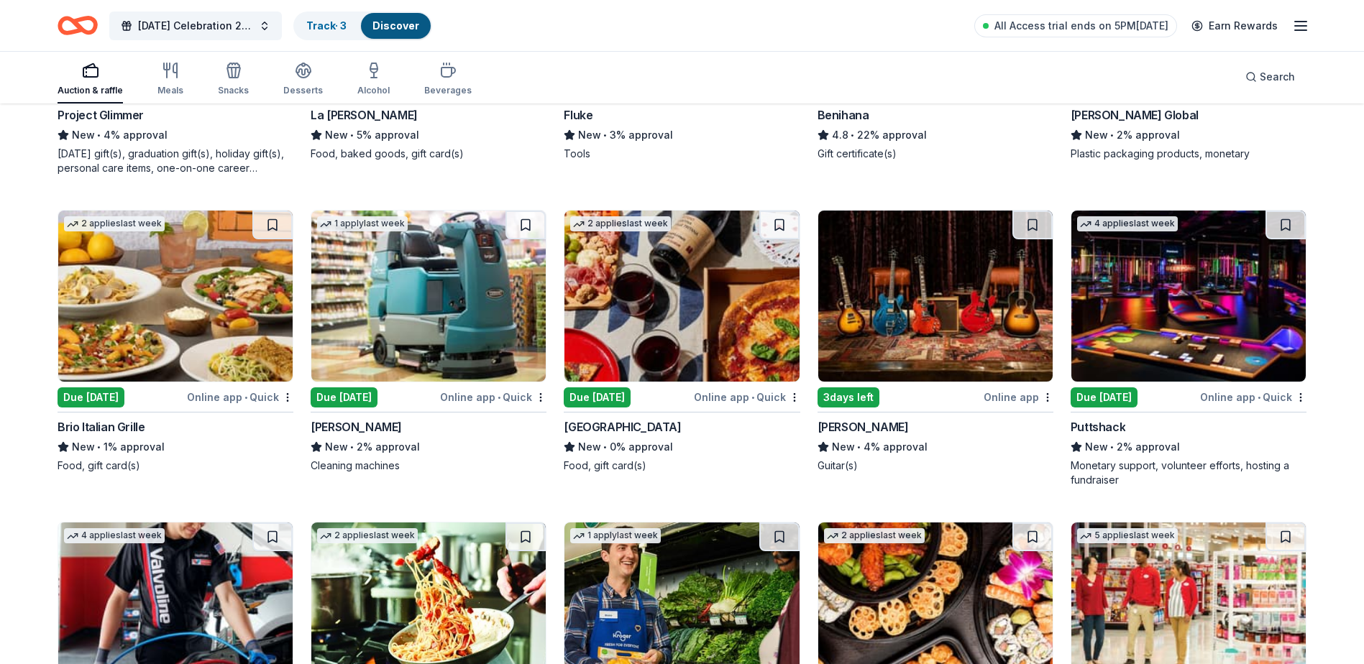
click at [95, 403] on div "Due [DATE]" at bounding box center [91, 398] width 67 height 20
click at [375, 408] on div "Due [DATE]" at bounding box center [344, 398] width 67 height 20
click at [604, 406] on div "Due [DATE]" at bounding box center [597, 398] width 67 height 20
click at [922, 435] on div "[PERSON_NAME]" at bounding box center [936, 426] width 236 height 17
click at [1099, 436] on div "Puttshack" at bounding box center [1098, 426] width 55 height 17
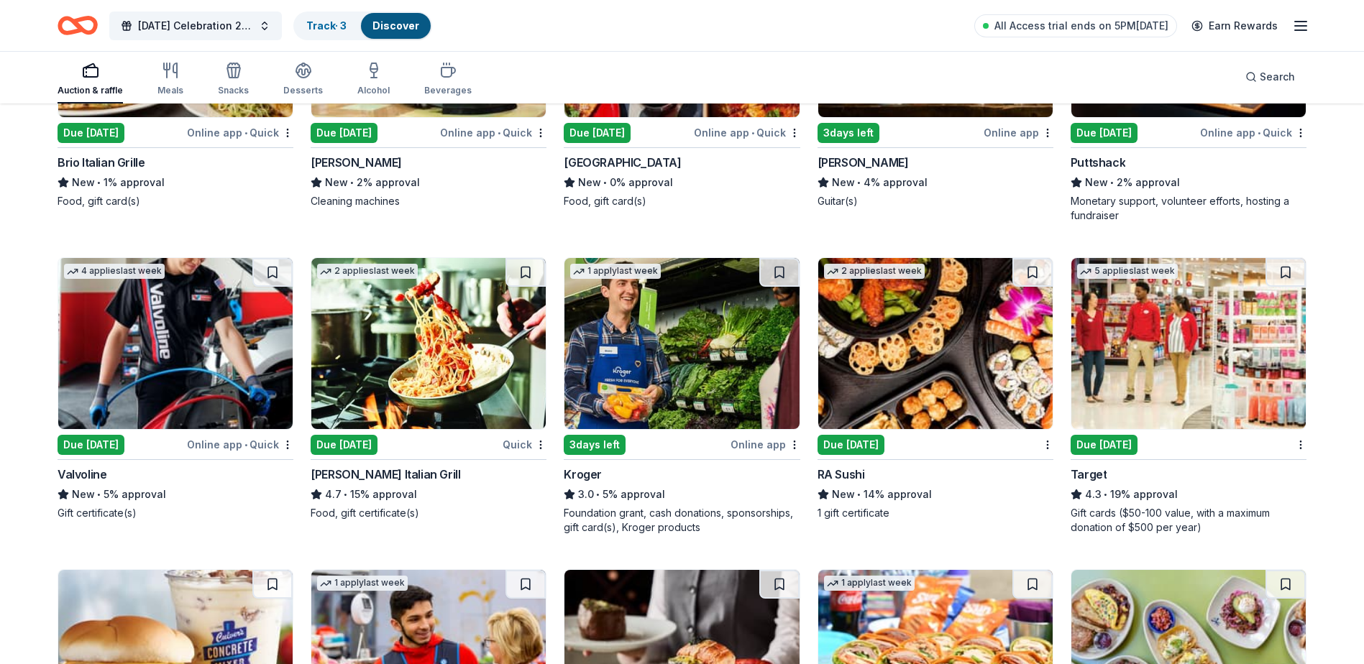
scroll to position [6517, 0]
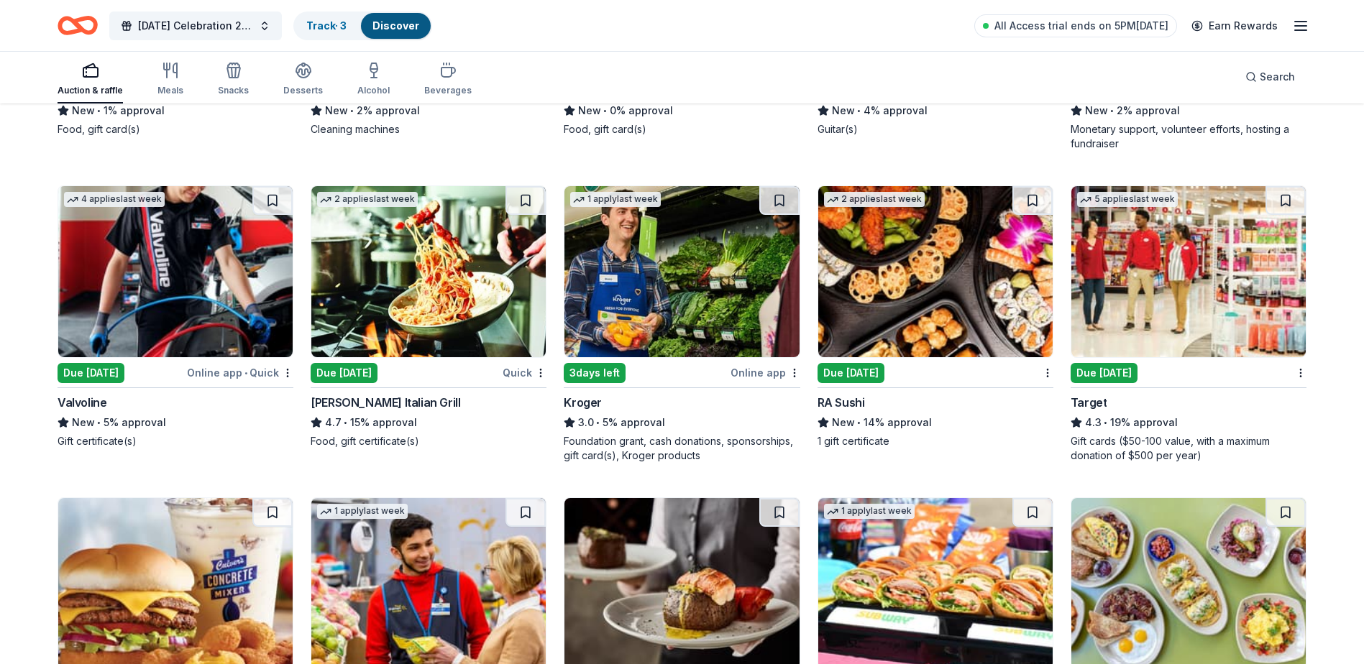
click at [371, 383] on div "Due [DATE]" at bounding box center [344, 373] width 67 height 20
click at [848, 383] on div "Due [DATE]" at bounding box center [851, 373] width 67 height 20
click at [1130, 383] on div "Due [DATE]" at bounding box center [1104, 373] width 67 height 20
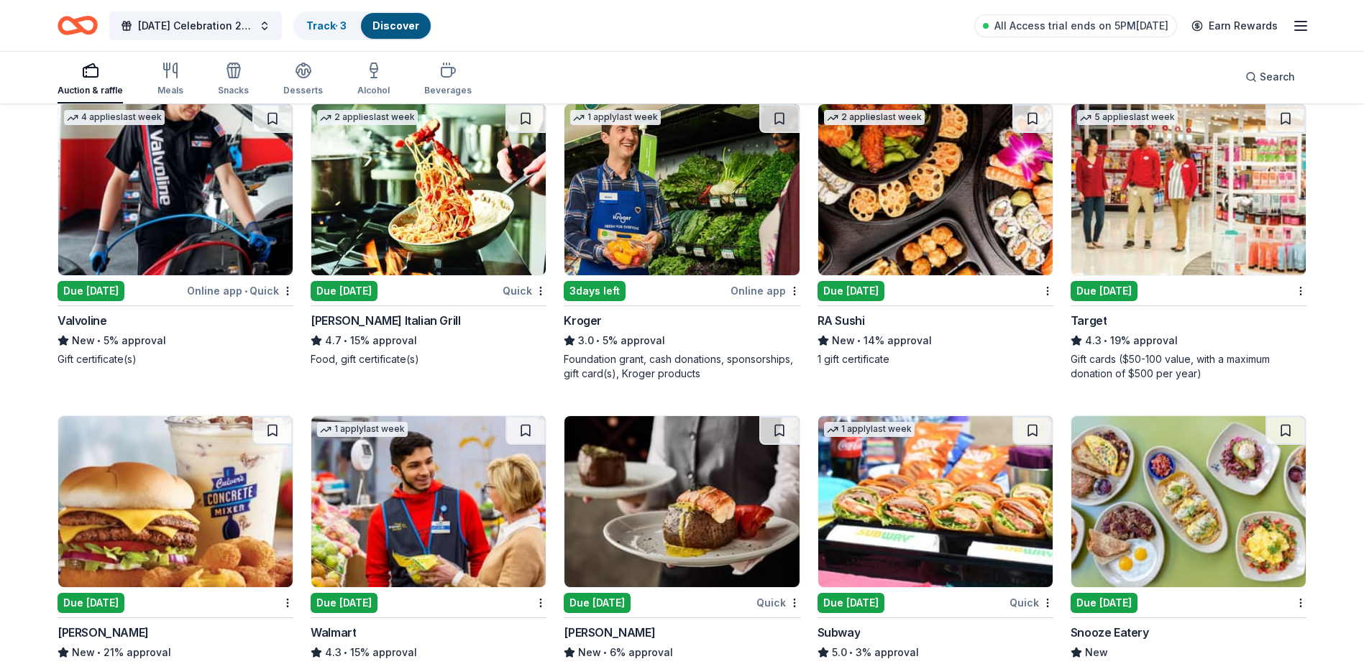
scroll to position [6805, 0]
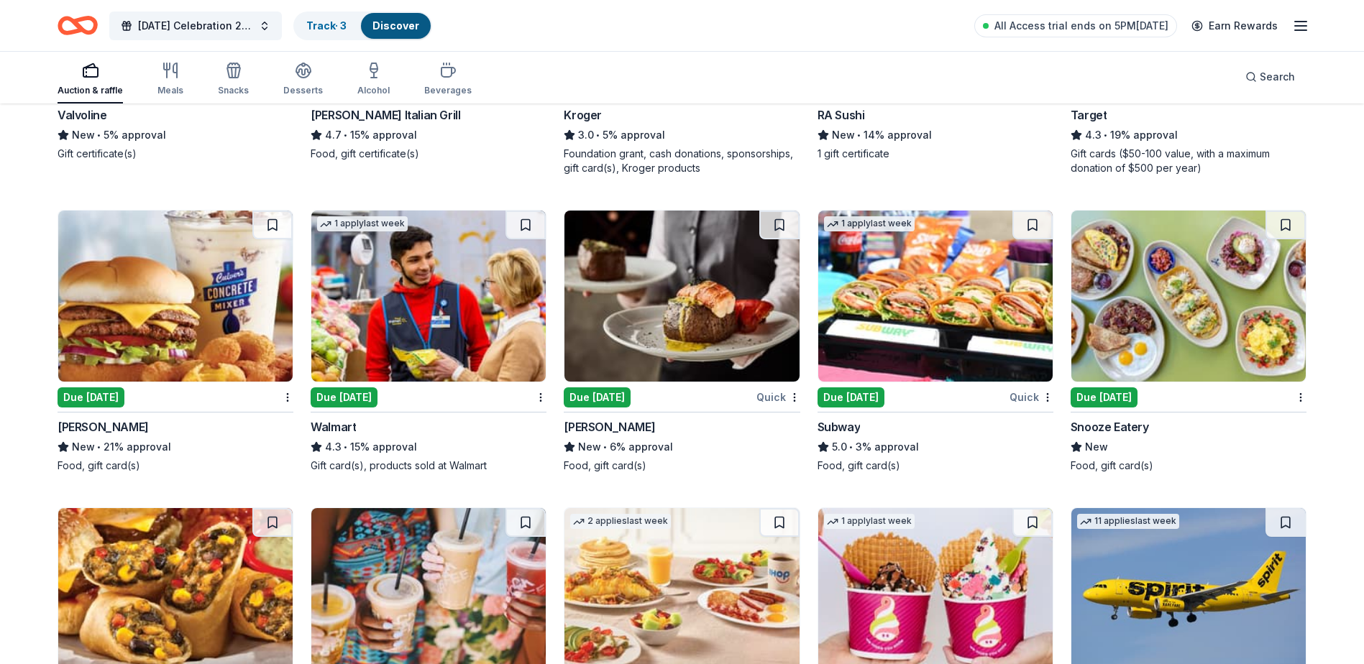
click at [117, 408] on div "Due [DATE]" at bounding box center [91, 398] width 67 height 20
click at [338, 408] on div "Due [DATE]" at bounding box center [344, 398] width 67 height 20
click at [628, 408] on div "Due [DATE]" at bounding box center [597, 398] width 67 height 20
click at [872, 406] on div "Due [DATE]" at bounding box center [851, 398] width 67 height 20
click at [1122, 408] on div "Due [DATE]" at bounding box center [1104, 398] width 67 height 20
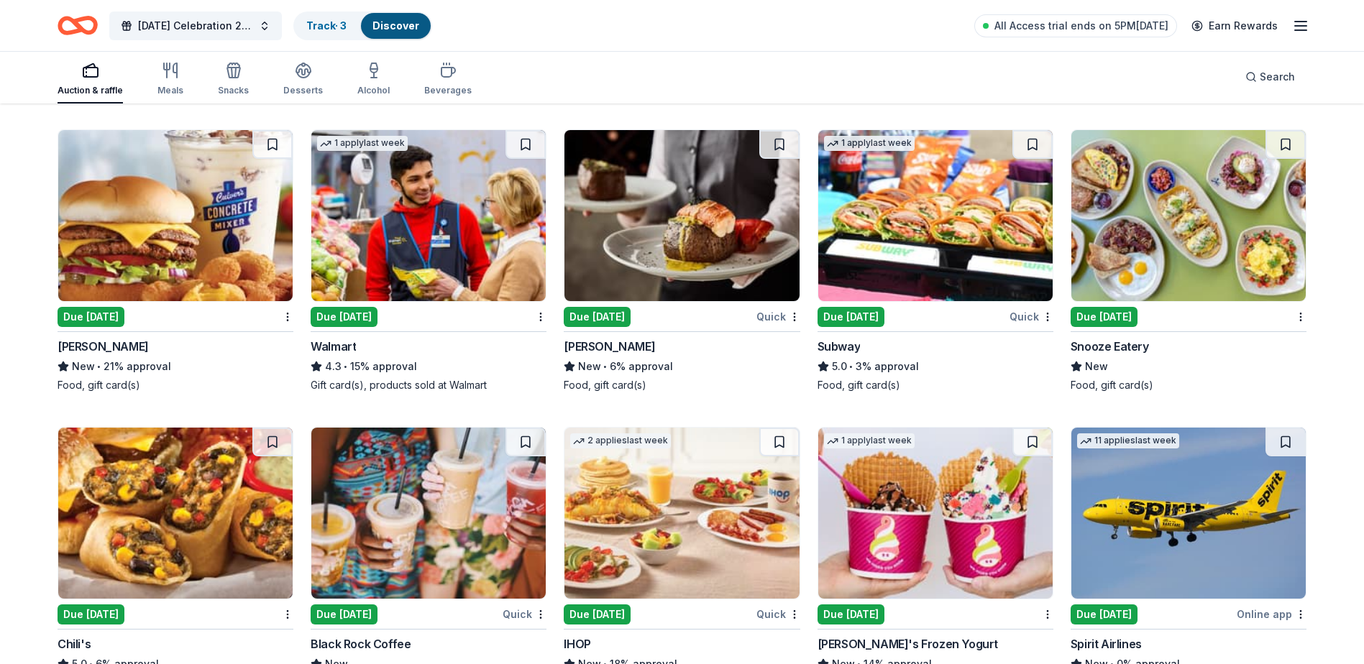
scroll to position [7041, 0]
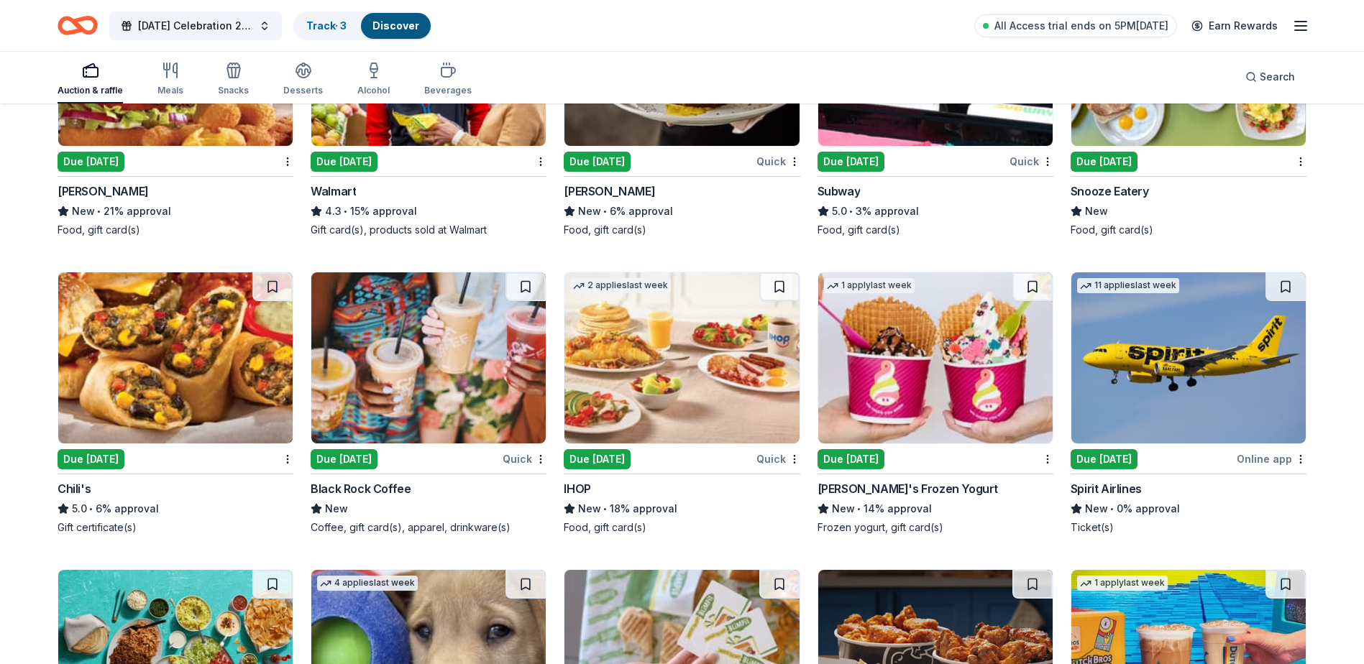
click at [191, 444] on img at bounding box center [175, 358] width 234 height 171
click at [350, 470] on div "Due [DATE]" at bounding box center [344, 459] width 67 height 20
click at [618, 465] on div "Due [DATE]" at bounding box center [597, 459] width 67 height 20
click at [880, 470] on div "Due [DATE]" at bounding box center [851, 459] width 67 height 20
click at [1119, 470] on div "Due [DATE]" at bounding box center [1104, 459] width 67 height 20
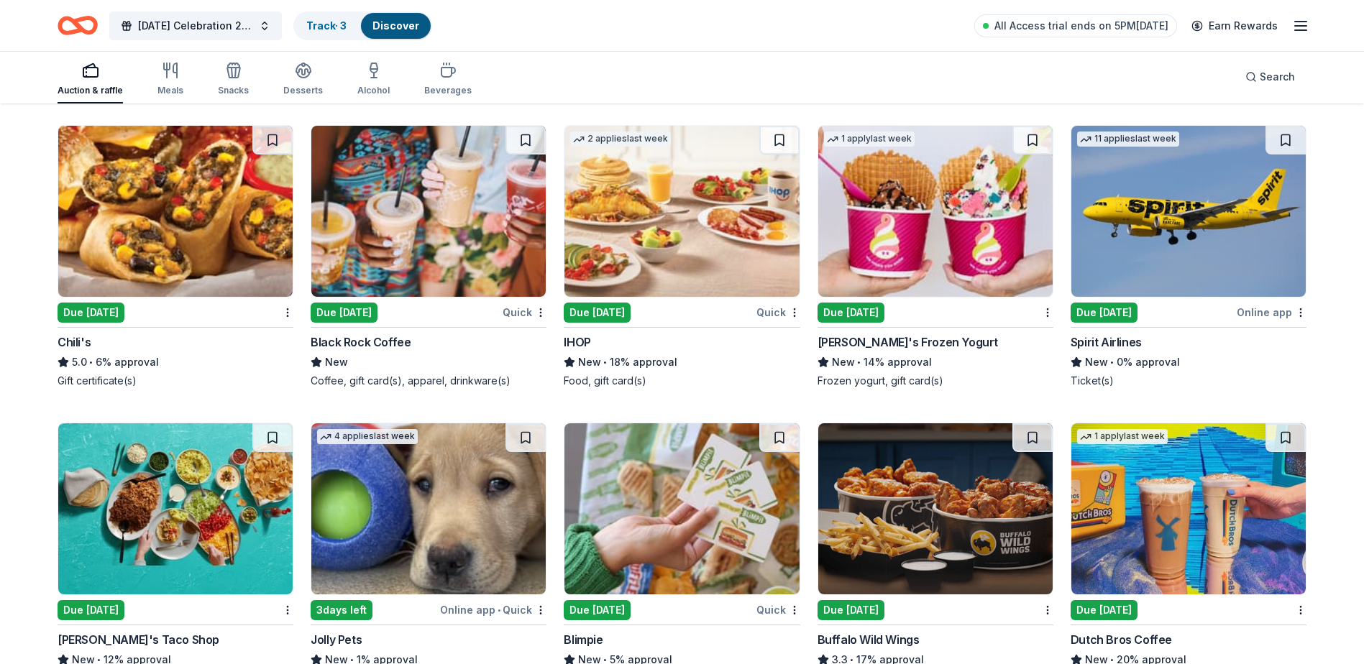
scroll to position [7328, 0]
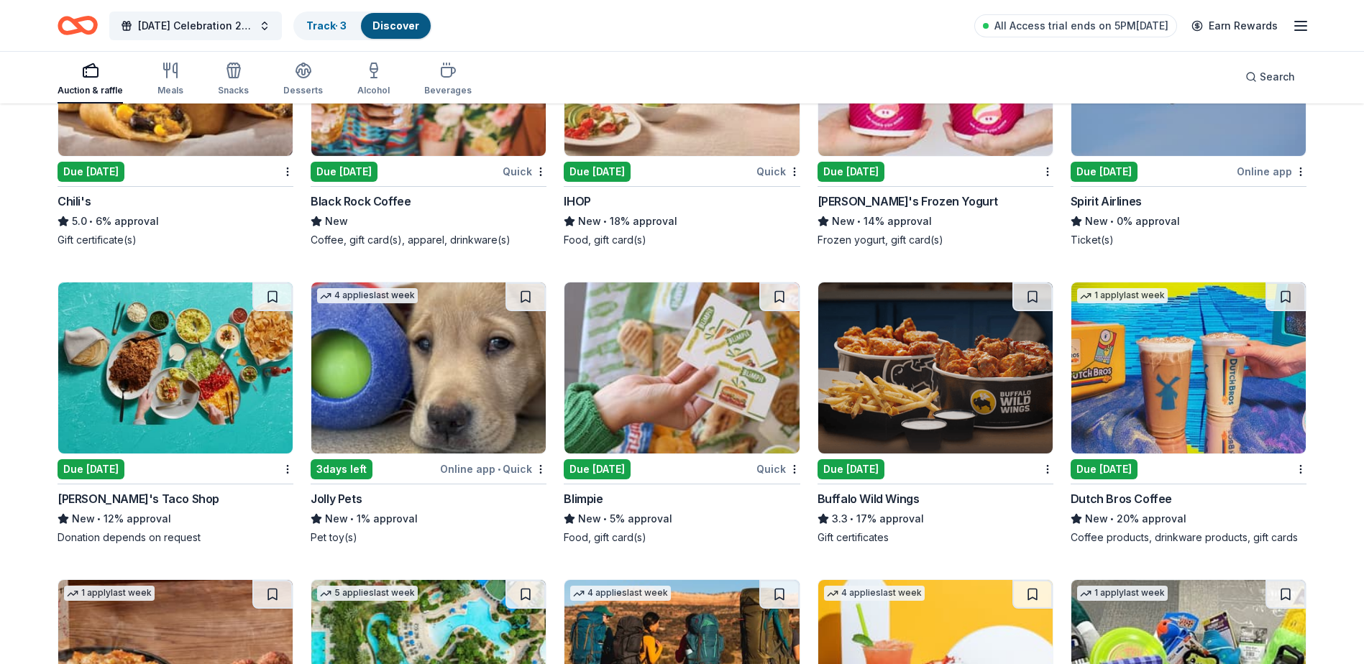
click at [110, 480] on div "Due [DATE]" at bounding box center [91, 469] width 67 height 20
click at [938, 476] on div "Due [DATE]" at bounding box center [927, 469] width 219 height 18
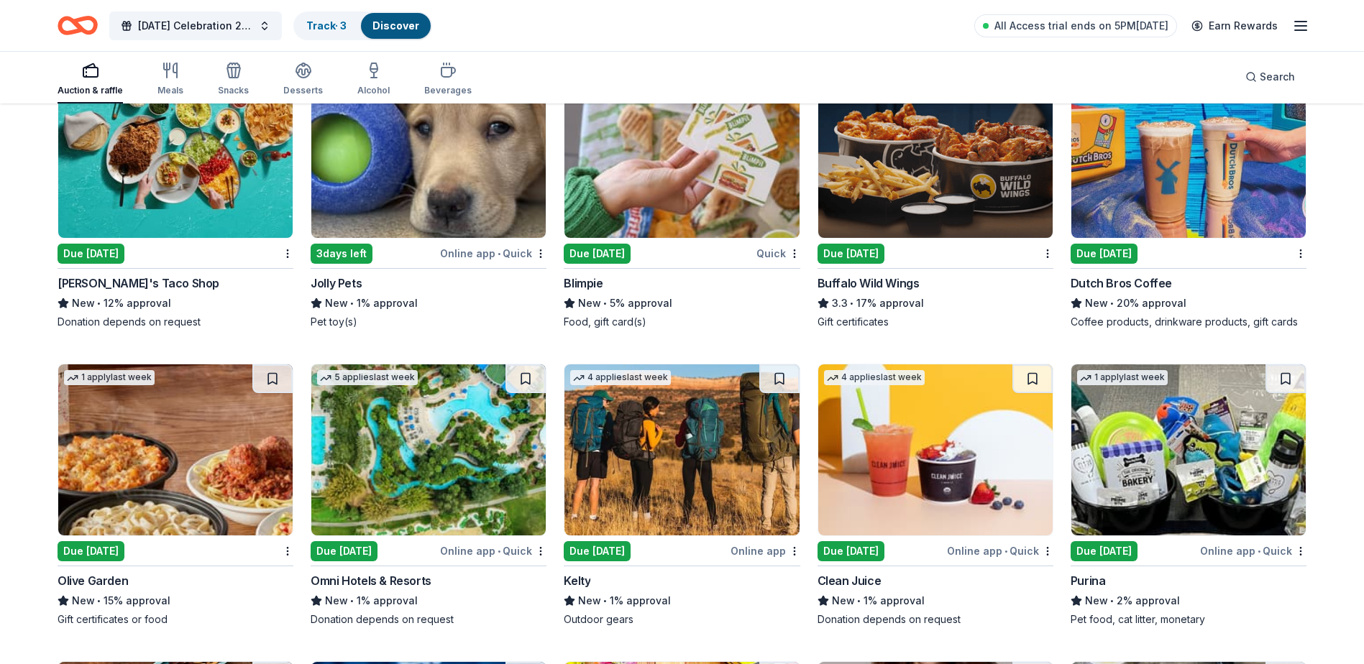
scroll to position [7616, 0]
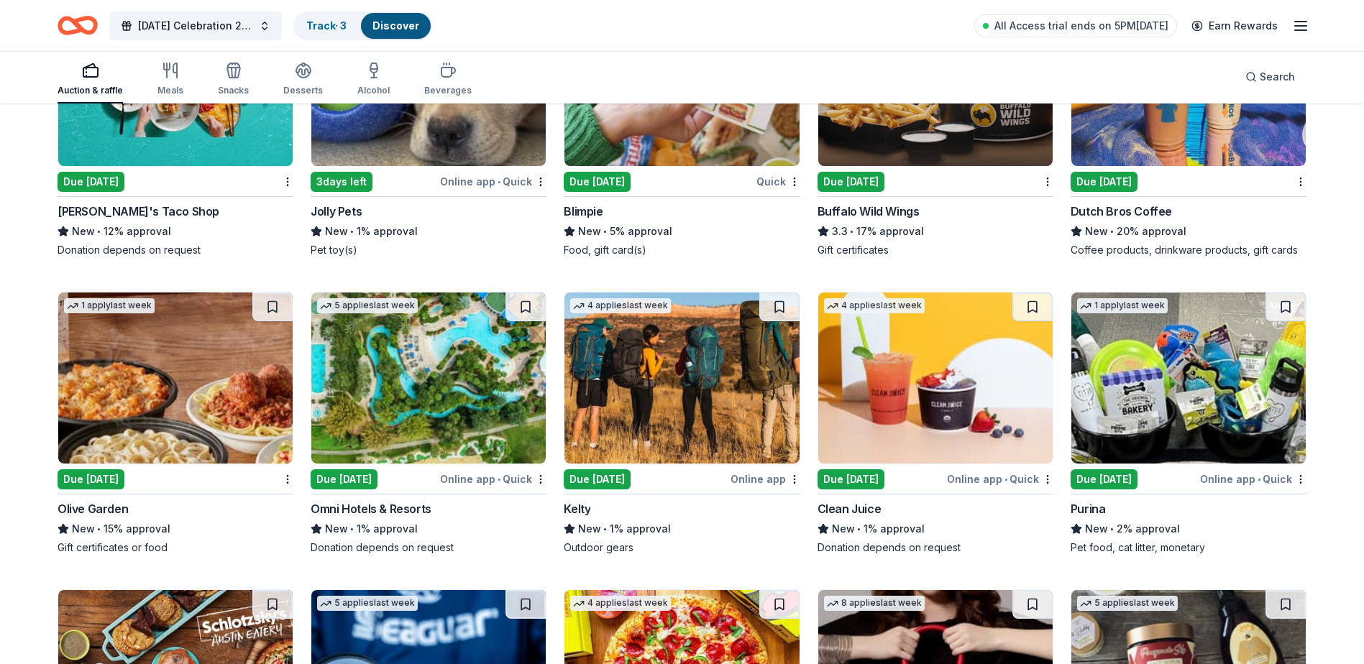
click at [349, 490] on div "Due [DATE]" at bounding box center [344, 480] width 67 height 20
click at [626, 490] on div "Due [DATE]" at bounding box center [597, 480] width 67 height 20
click at [854, 488] on div "Due [DATE]" at bounding box center [851, 480] width 67 height 20
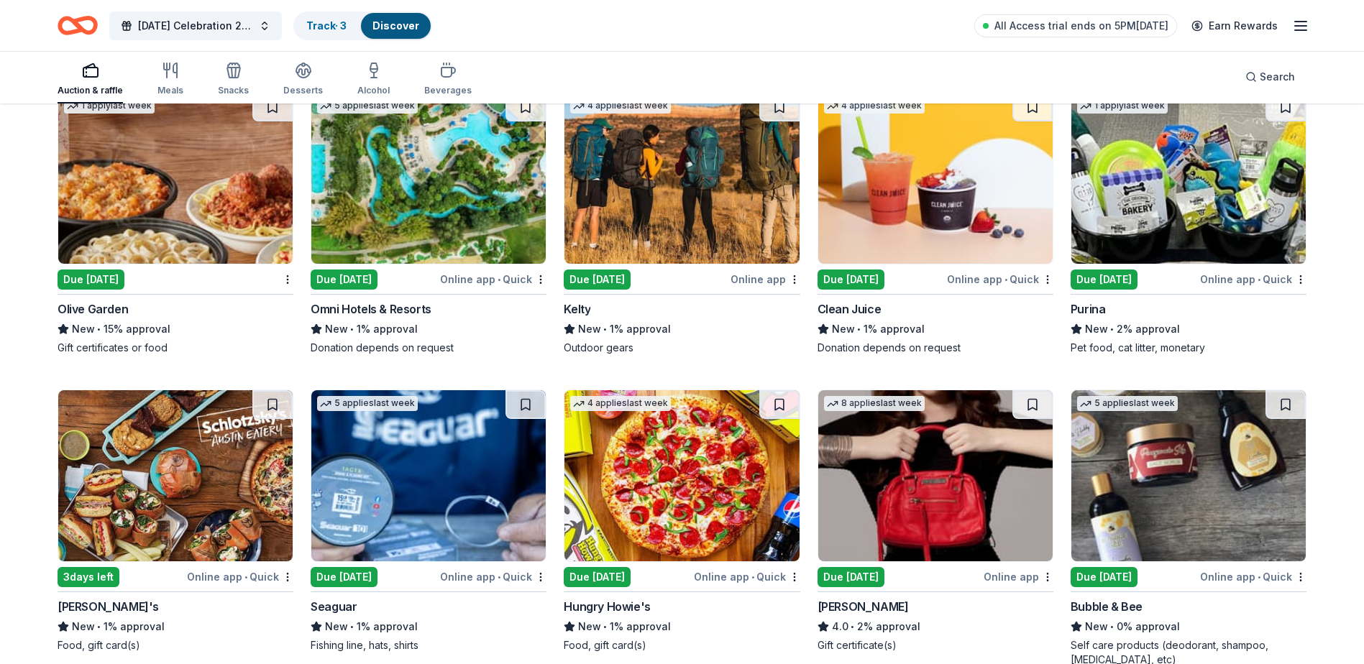
scroll to position [7831, 0]
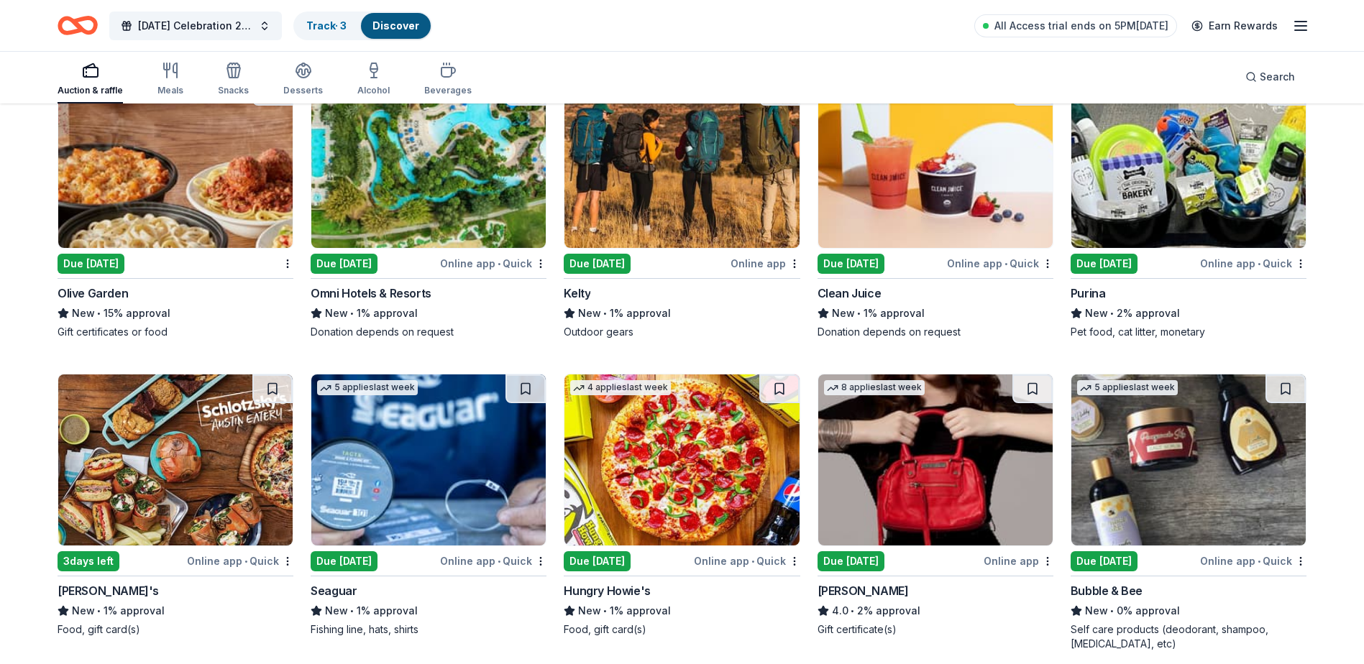
click at [1119, 274] on div "Due [DATE]" at bounding box center [1104, 264] width 67 height 20
click at [100, 572] on div "3 days left" at bounding box center [89, 561] width 62 height 20
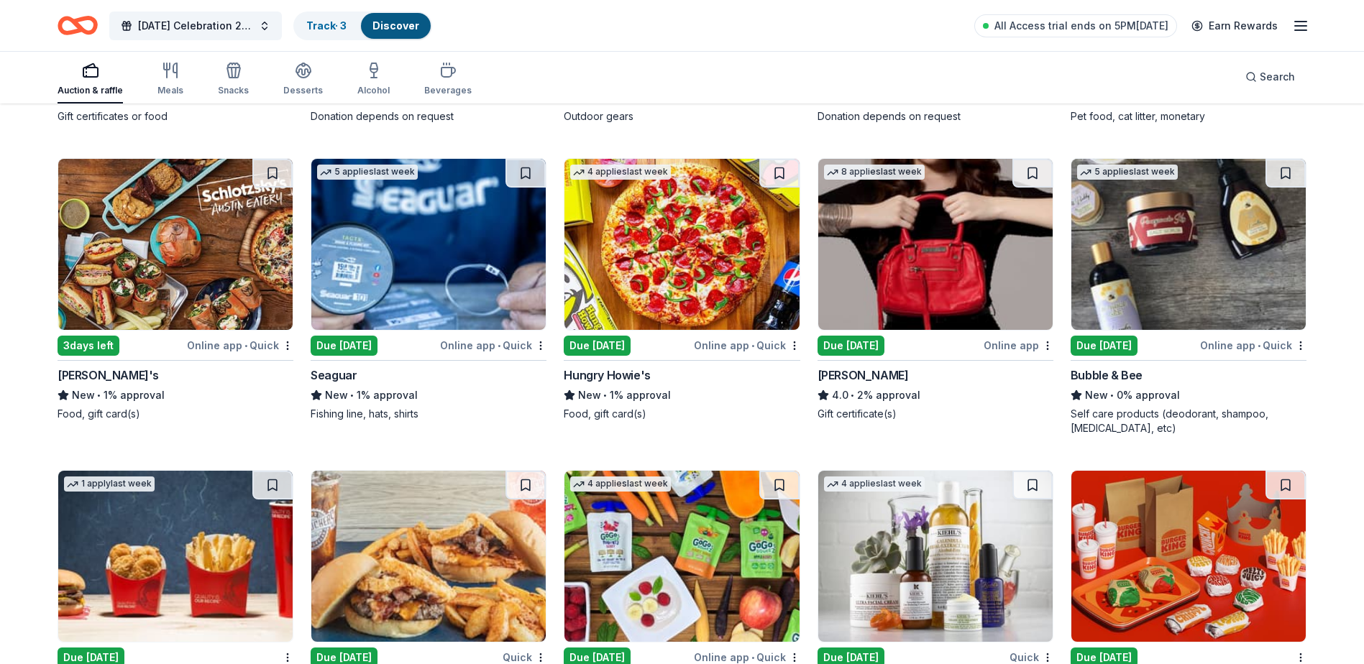
click at [368, 356] on div "Due [DATE]" at bounding box center [344, 346] width 67 height 20
click at [663, 384] on div "Hungry Howie's" at bounding box center [682, 375] width 236 height 17
click at [872, 356] on div "Due [DATE]" at bounding box center [851, 346] width 67 height 20
click at [1113, 356] on div "Due [DATE]" at bounding box center [1104, 346] width 67 height 20
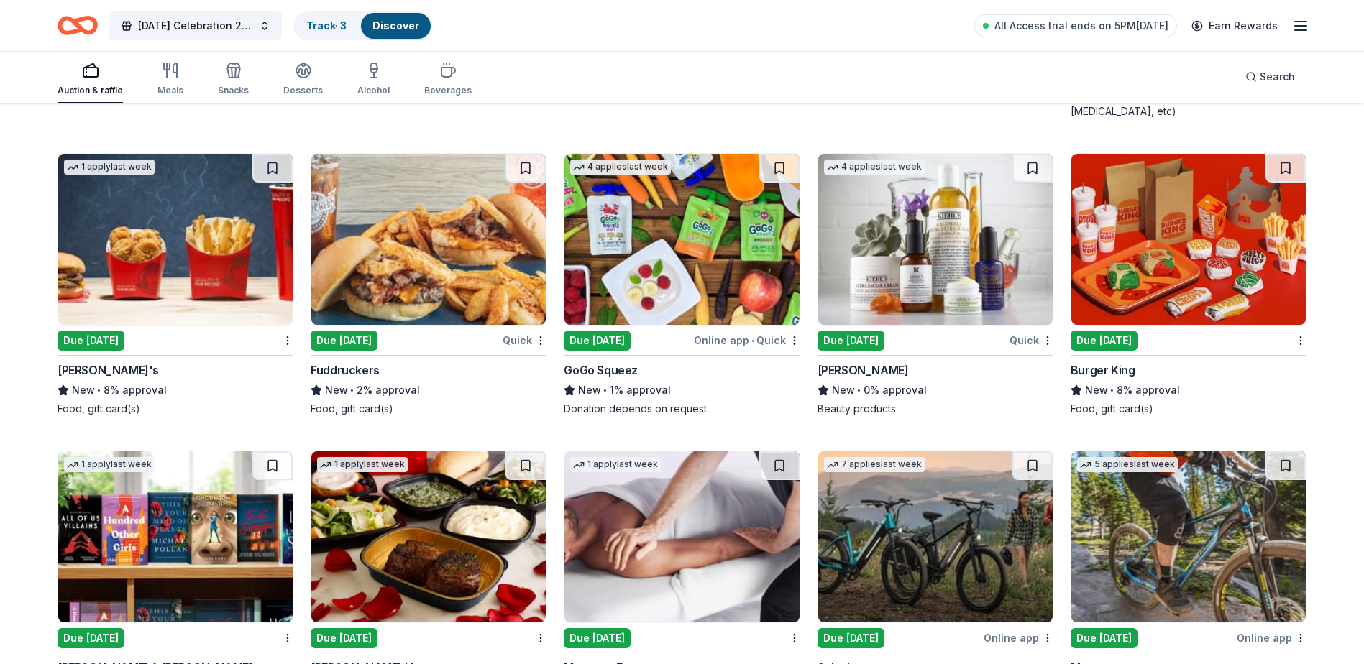
scroll to position [8389, 0]
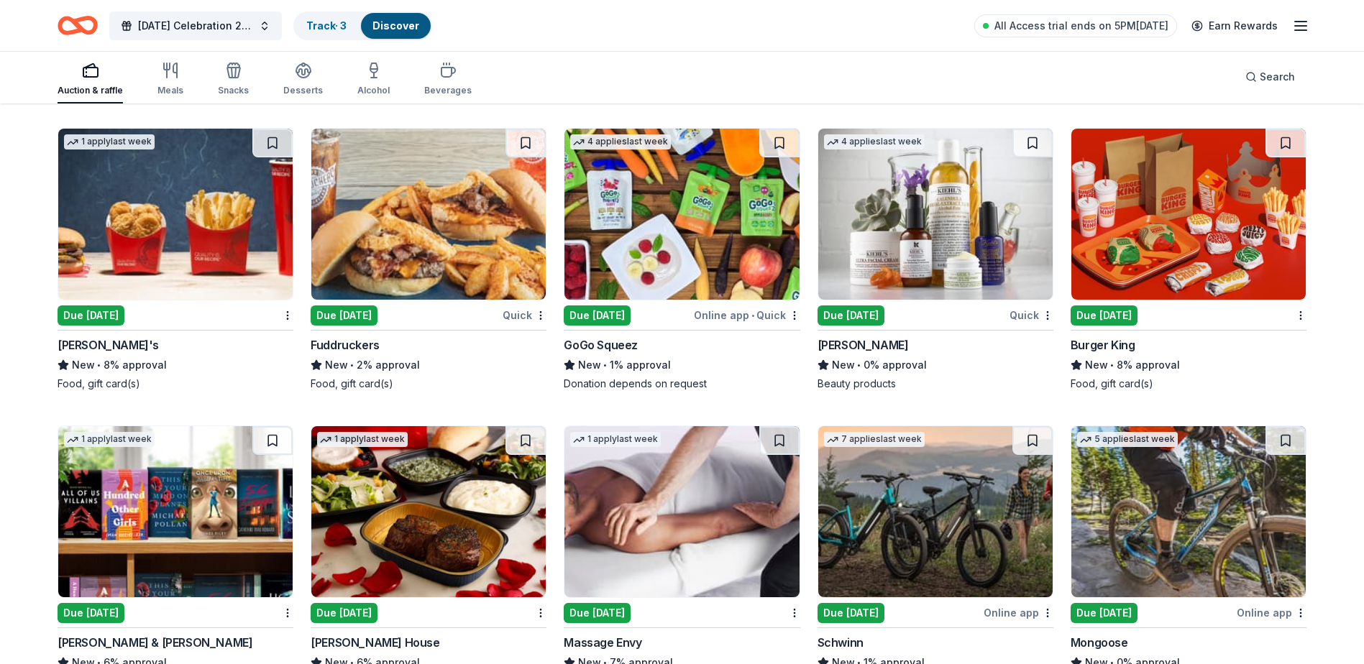
click at [597, 323] on div "Due [DATE]" at bounding box center [597, 316] width 67 height 20
click at [887, 354] on div "[PERSON_NAME]" at bounding box center [936, 344] width 236 height 17
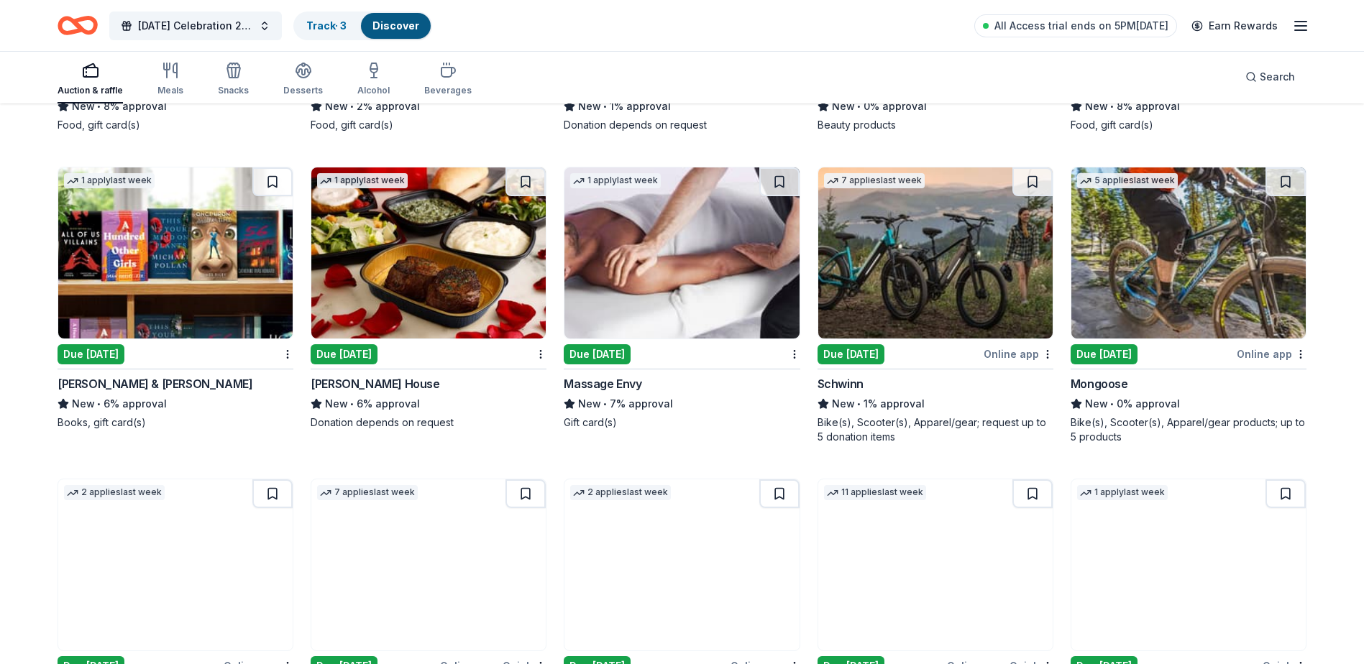
scroll to position [8677, 0]
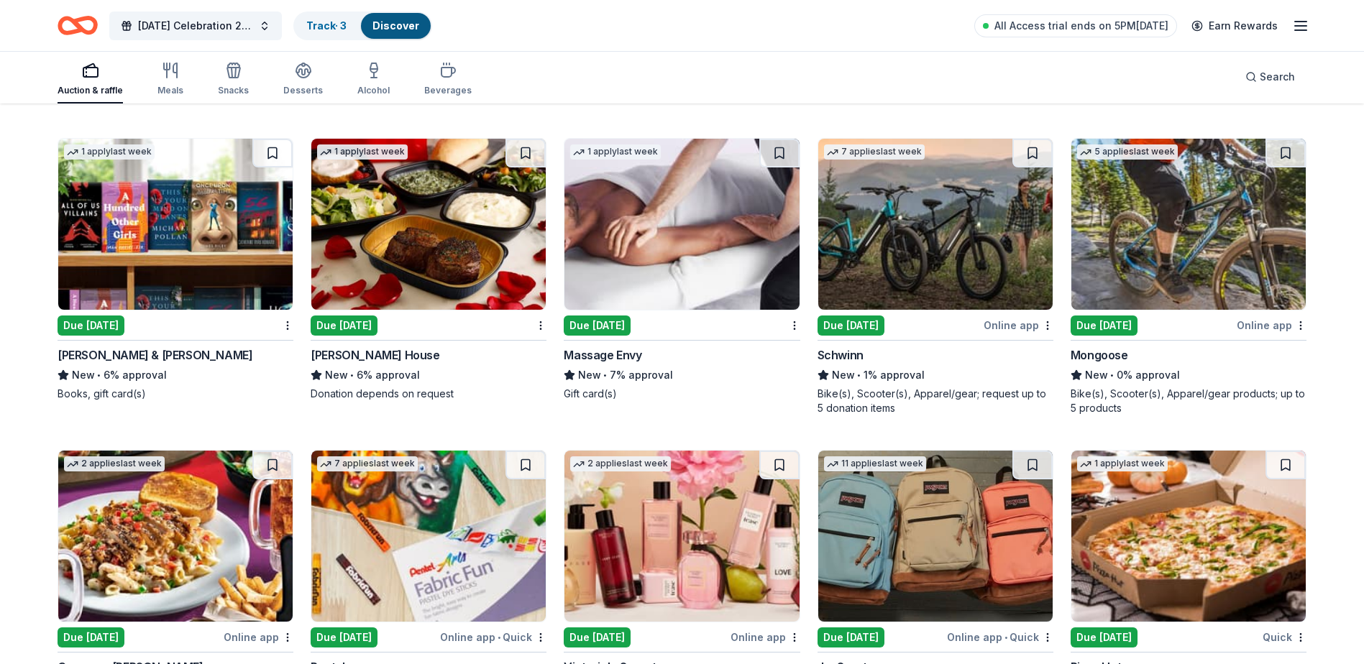
click at [418, 364] on div "[PERSON_NAME] House" at bounding box center [375, 355] width 129 height 17
click at [637, 364] on div "Massage Envy" at bounding box center [603, 355] width 78 height 17
click at [871, 364] on div "Schwinn" at bounding box center [936, 355] width 236 height 17
click at [1132, 364] on div "Mongoose" at bounding box center [1189, 355] width 236 height 17
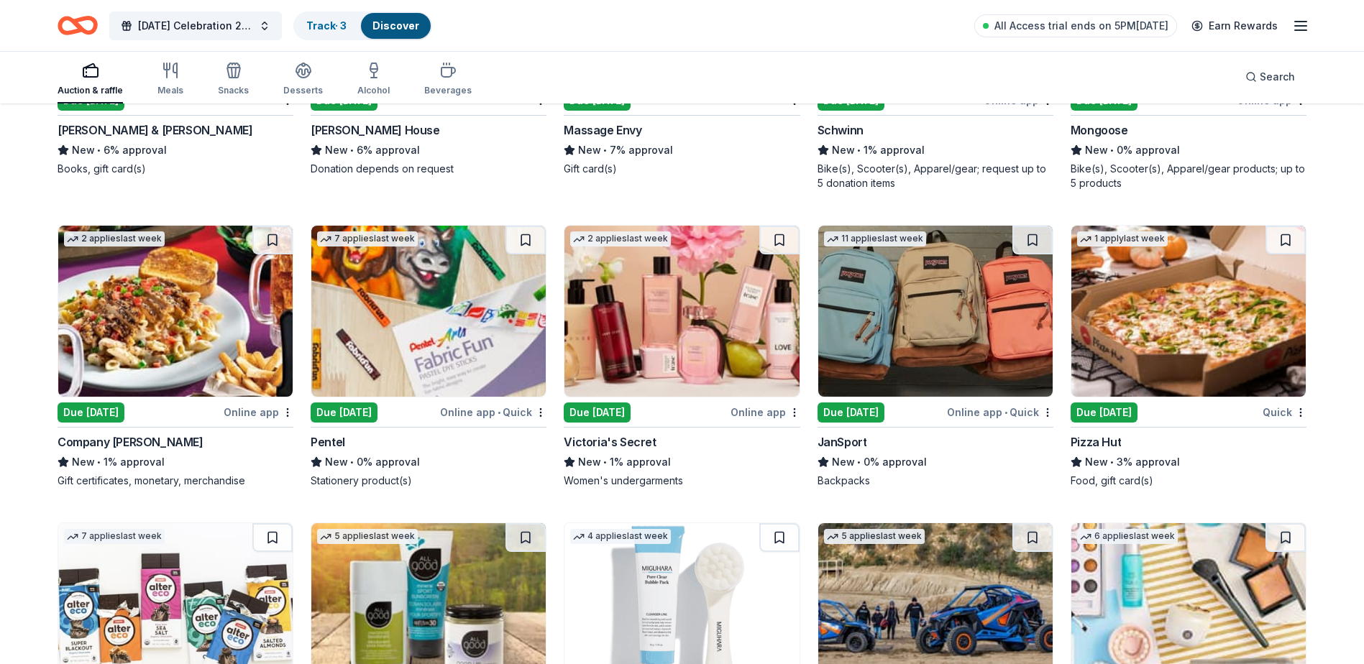
scroll to position [8927, 0]
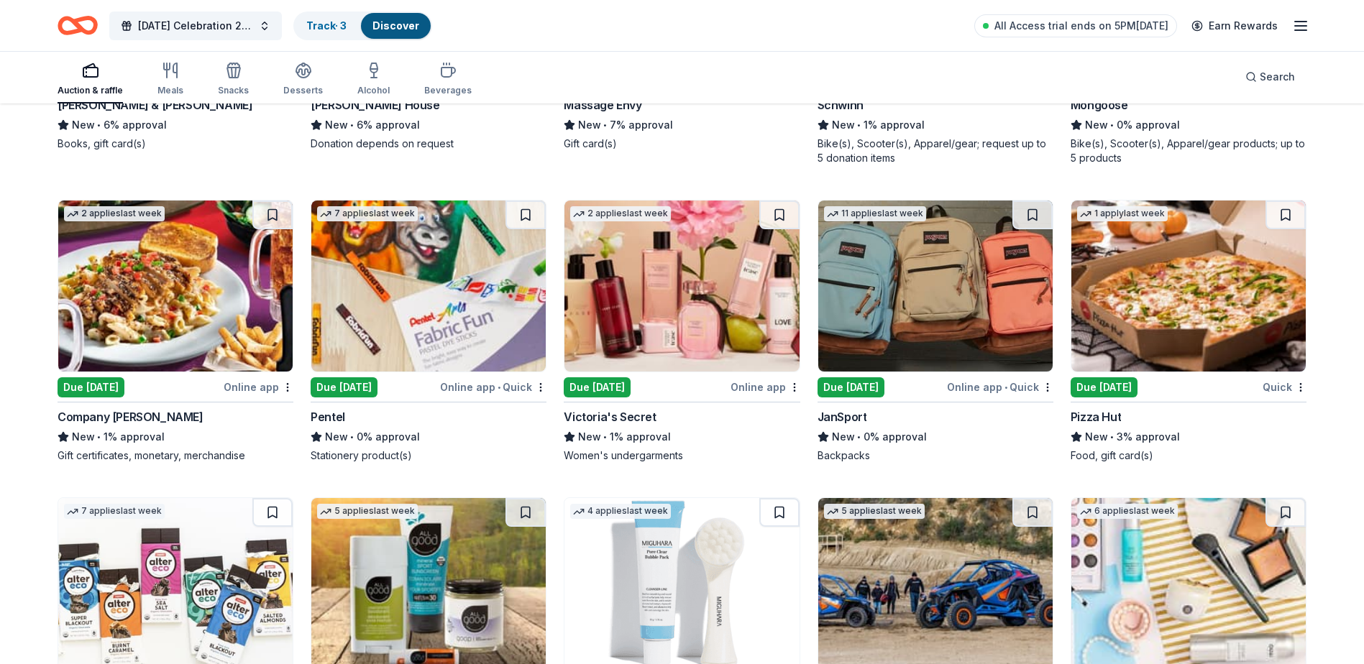
click at [135, 426] on div "Company [PERSON_NAME]" at bounding box center [131, 416] width 146 height 17
click at [359, 398] on div "Due [DATE]" at bounding box center [344, 387] width 67 height 20
click at [645, 426] on div "Victoria's Secret" at bounding box center [610, 416] width 92 height 17
click at [874, 426] on div "JanSport" at bounding box center [936, 416] width 236 height 17
click at [1114, 441] on div "Pizza Hut New • 3% approval Food, gift card(s)" at bounding box center [1189, 435] width 236 height 55
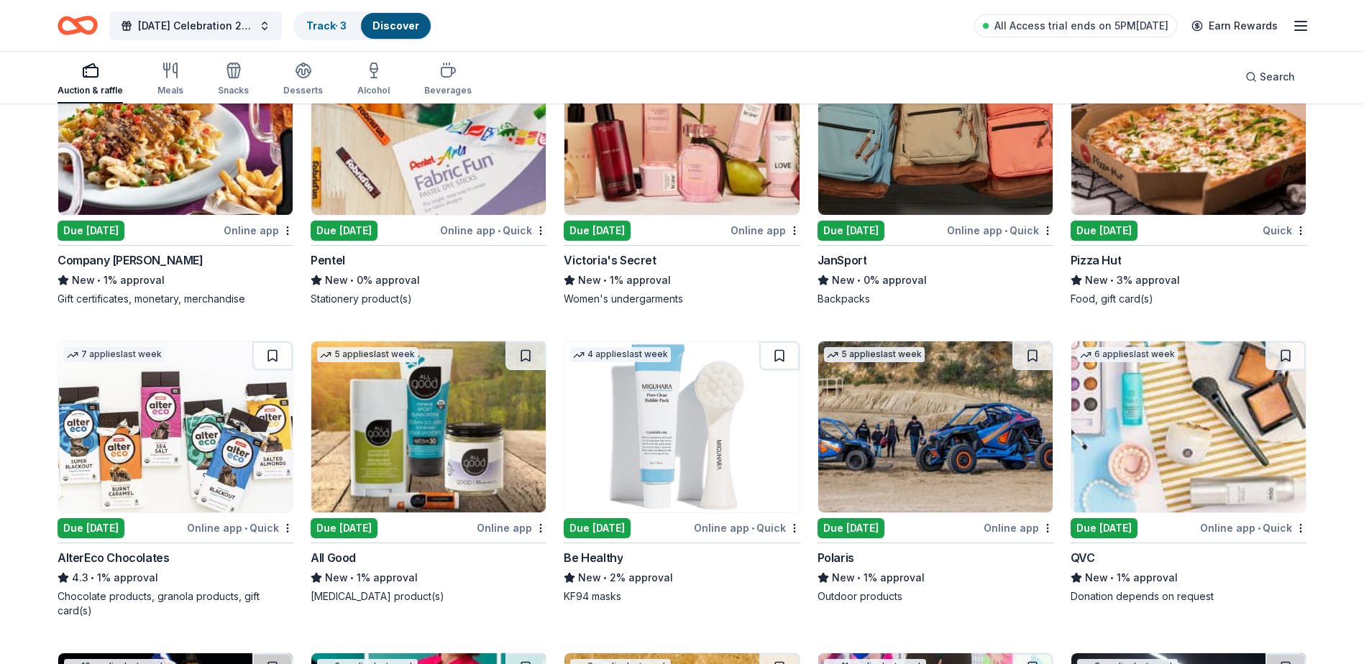
scroll to position [9215, 0]
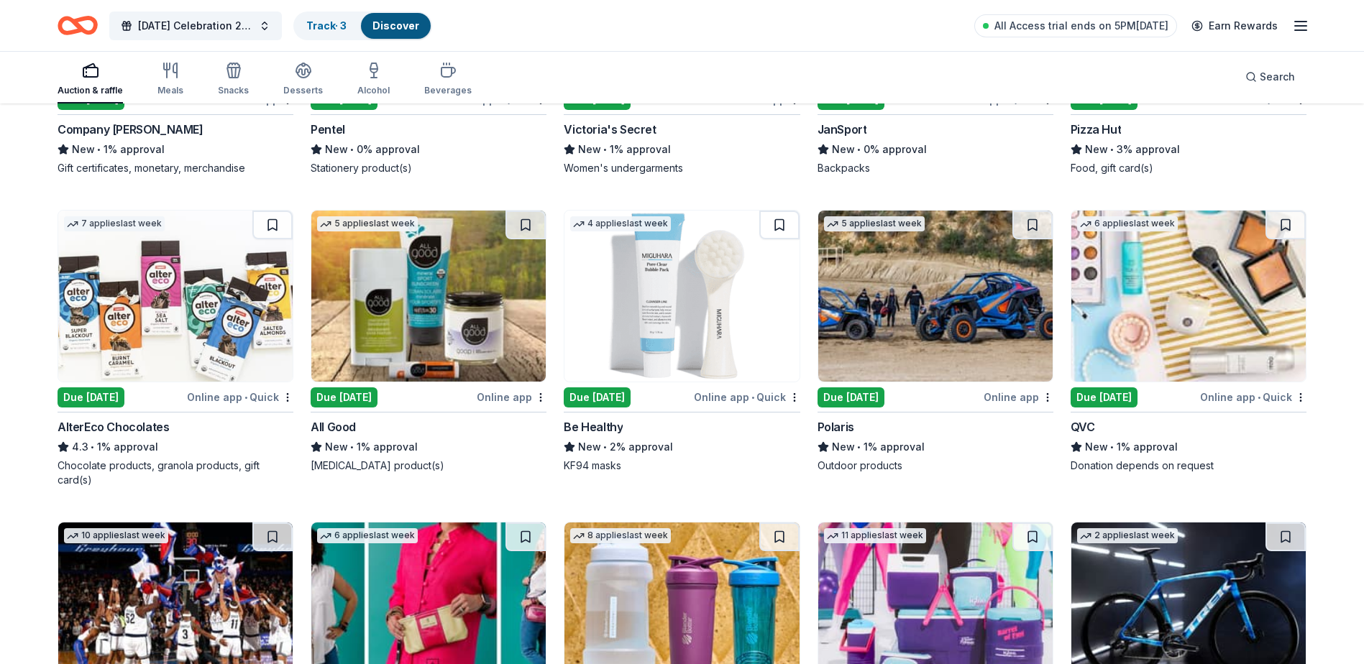
click at [108, 408] on div "Due [DATE]" at bounding box center [91, 398] width 67 height 20
click at [395, 453] on div "New • 1% approval" at bounding box center [429, 447] width 236 height 17
click at [615, 431] on div "4 applies last week Due [DATE] Online app • Quick Be Healthy New • 2% approval …" at bounding box center [682, 341] width 236 height 263
click at [874, 431] on div "5 applies last week Due [DATE] Online app Polaris New • 1% approval Outdoor pro…" at bounding box center [936, 341] width 236 height 263
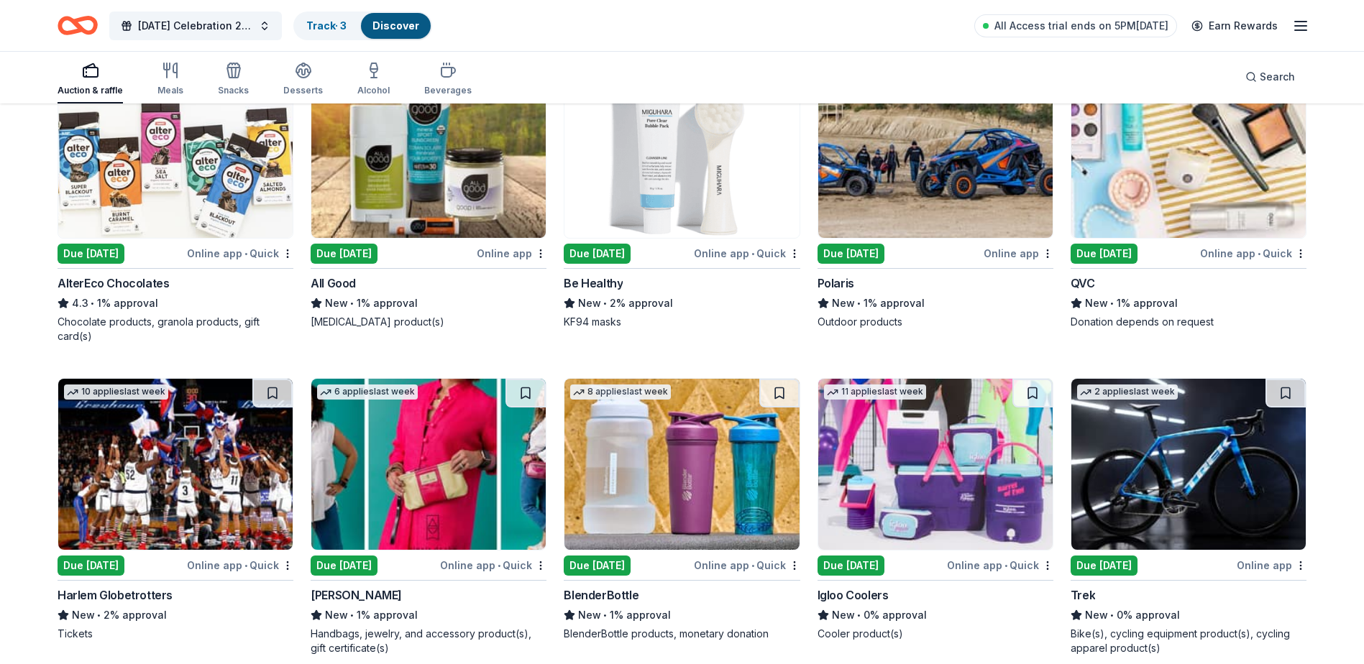
scroll to position [9430, 0]
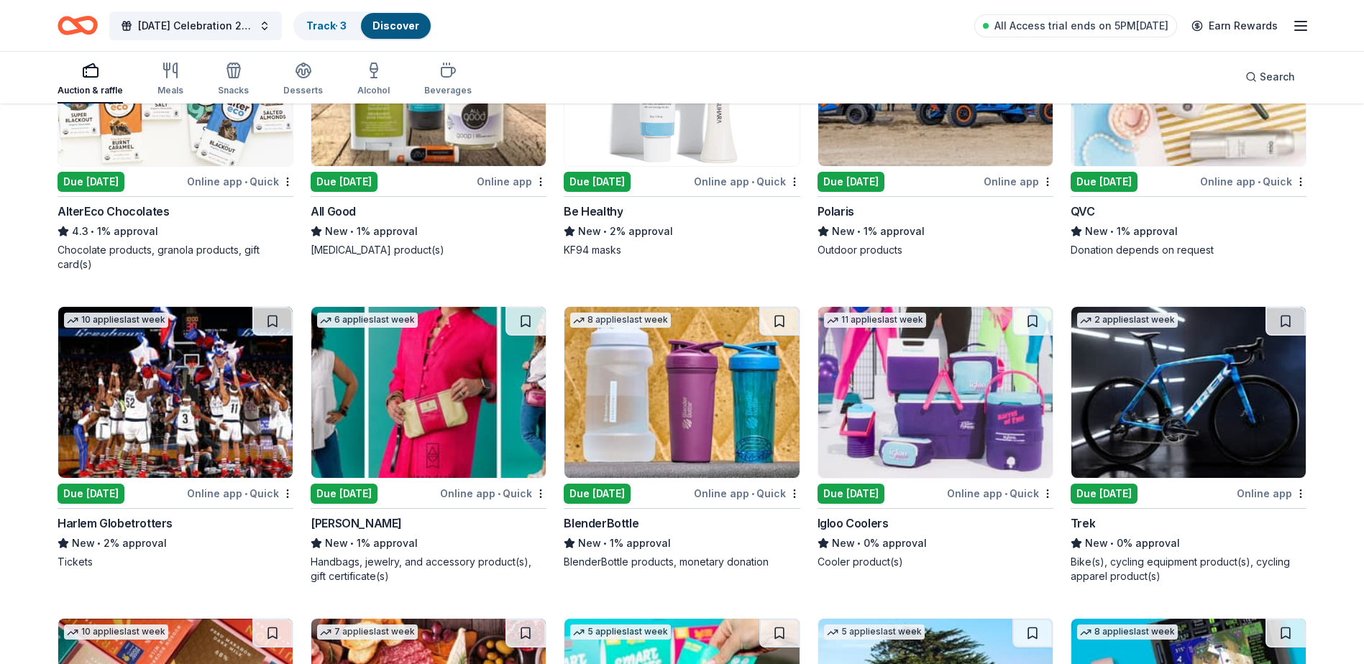
click at [128, 521] on div "10 applies last week Due [DATE] Online app • Quick Harlem Globetrotters New • 2…" at bounding box center [176, 437] width 236 height 263
click at [361, 532] on div "[PERSON_NAME]" at bounding box center [356, 523] width 91 height 17
click at [680, 503] on div "Due [DATE]" at bounding box center [627, 494] width 127 height 18
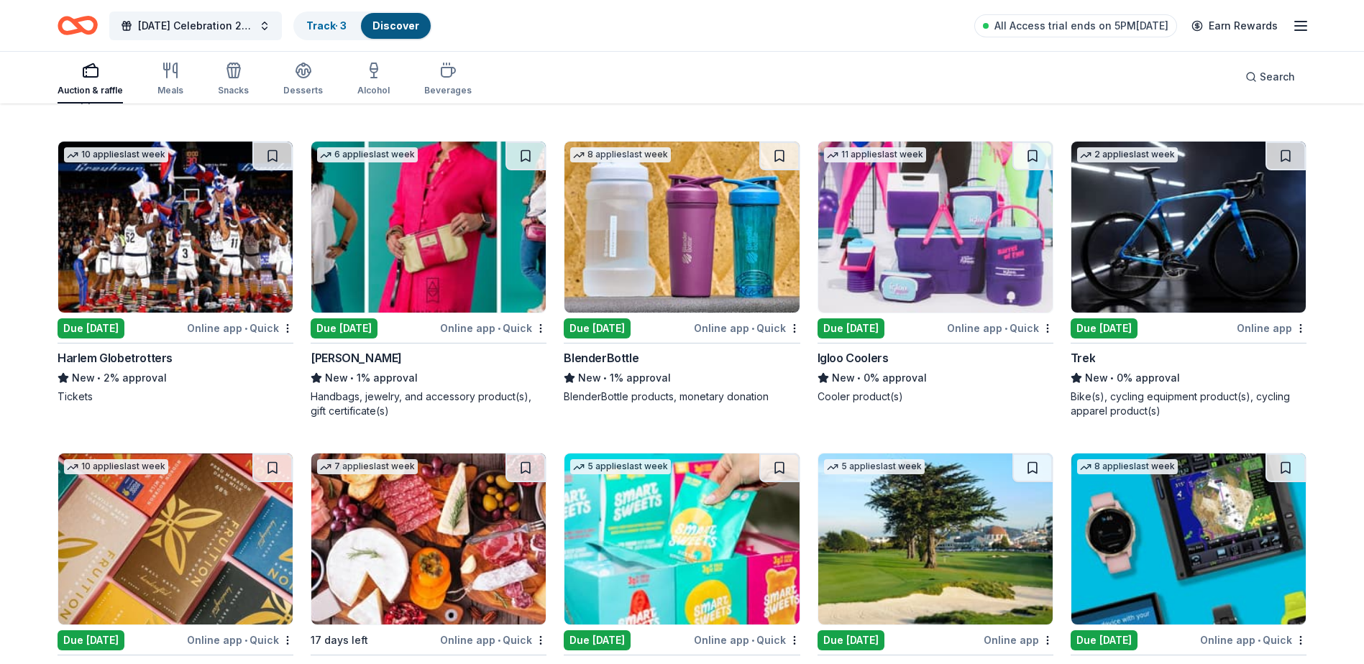
scroll to position [9646, 0]
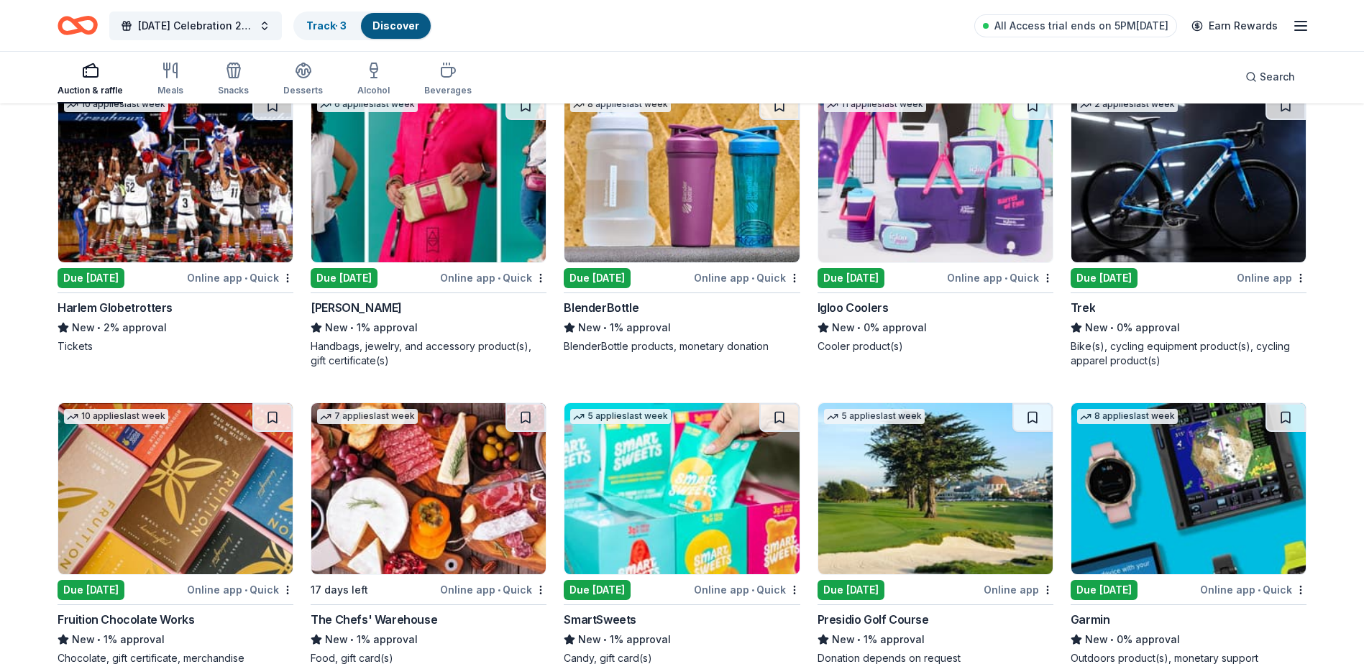
click at [886, 316] on div "Igloo Coolers" at bounding box center [853, 307] width 71 height 17
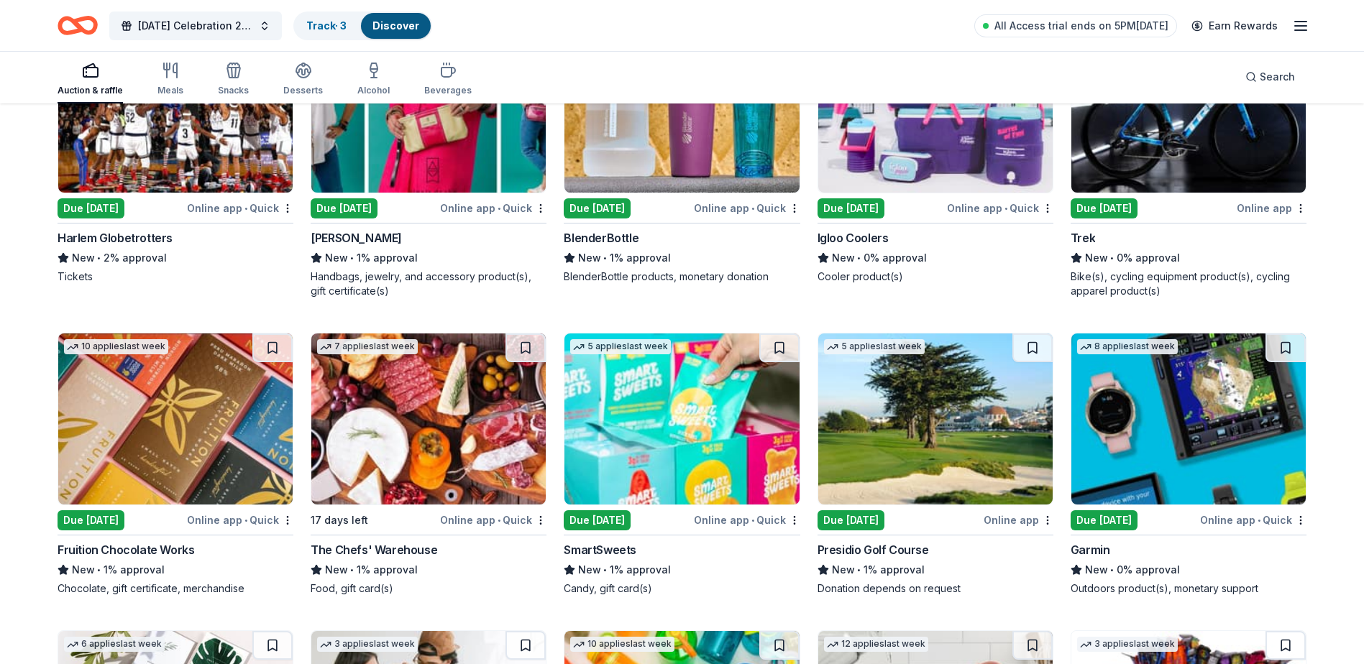
scroll to position [9862, 0]
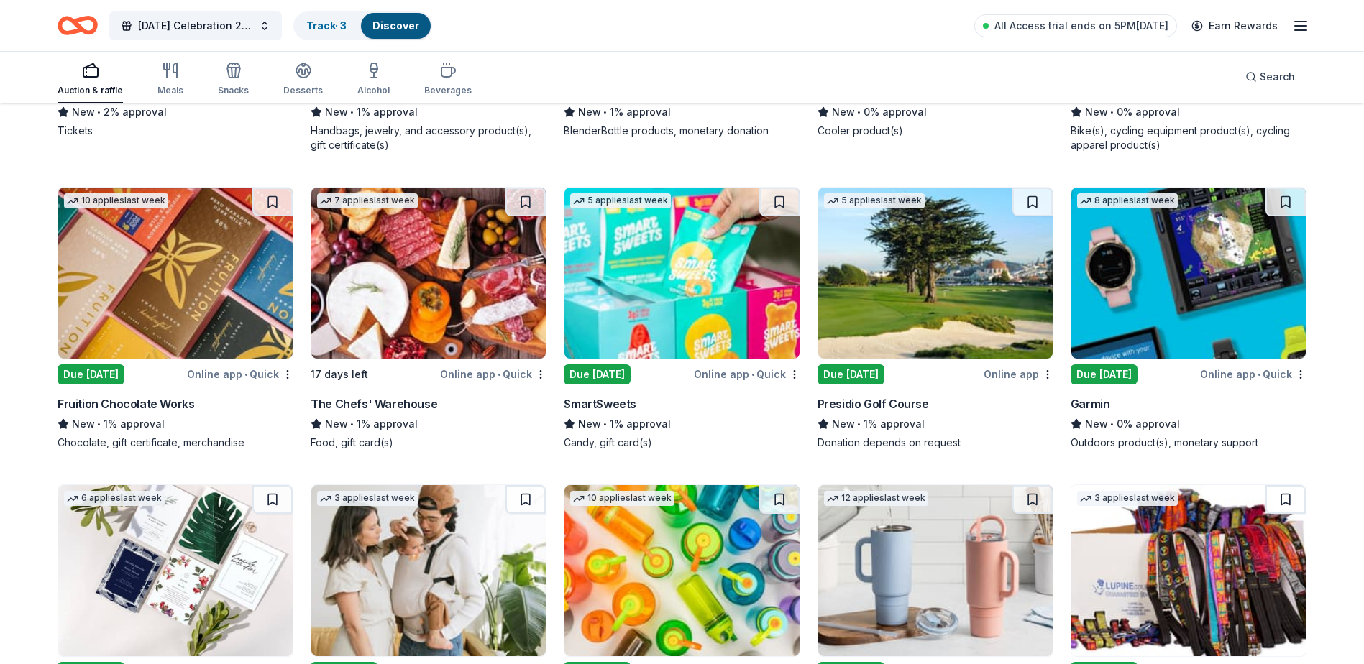
click at [165, 413] on div "Fruition Chocolate Works" at bounding box center [126, 403] width 137 height 17
click at [378, 413] on div "The Chefs' Warehouse" at bounding box center [374, 403] width 127 height 17
click at [622, 385] on div "Due [DATE]" at bounding box center [597, 375] width 67 height 20
click at [869, 385] on div "Due [DATE]" at bounding box center [851, 375] width 67 height 20
click at [1137, 385] on div "Due [DATE]" at bounding box center [1104, 375] width 67 height 20
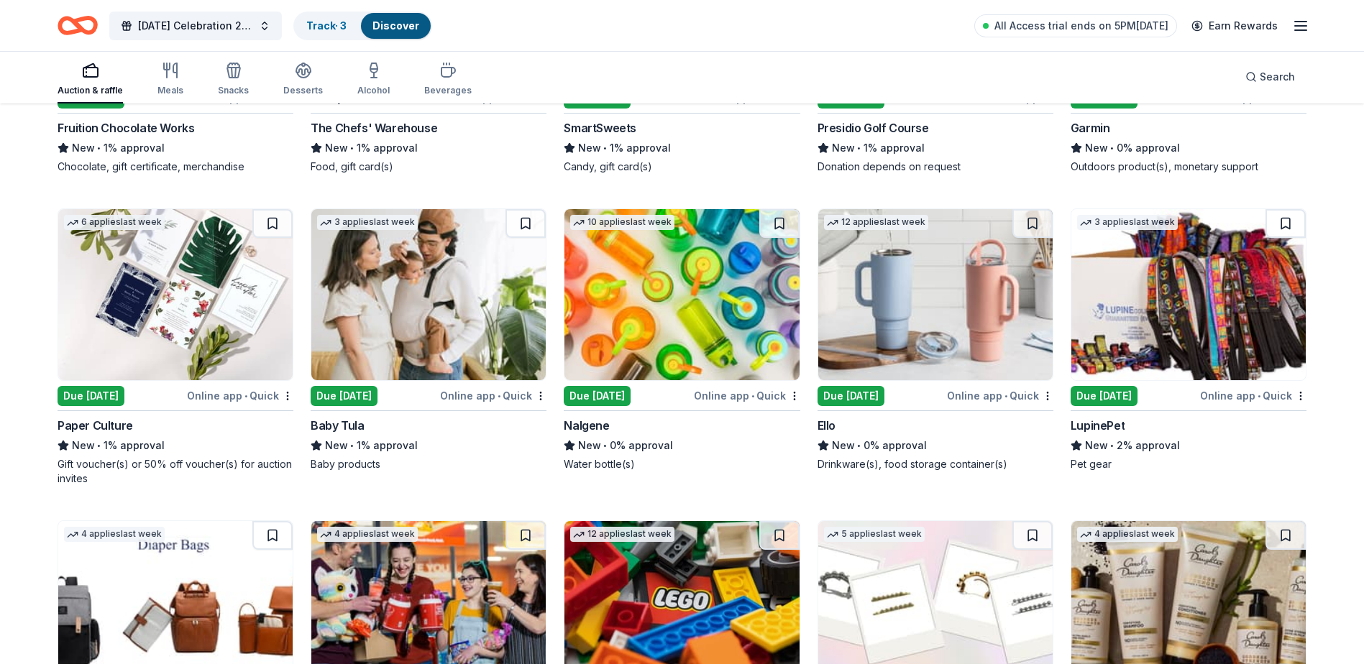
scroll to position [10221, 0]
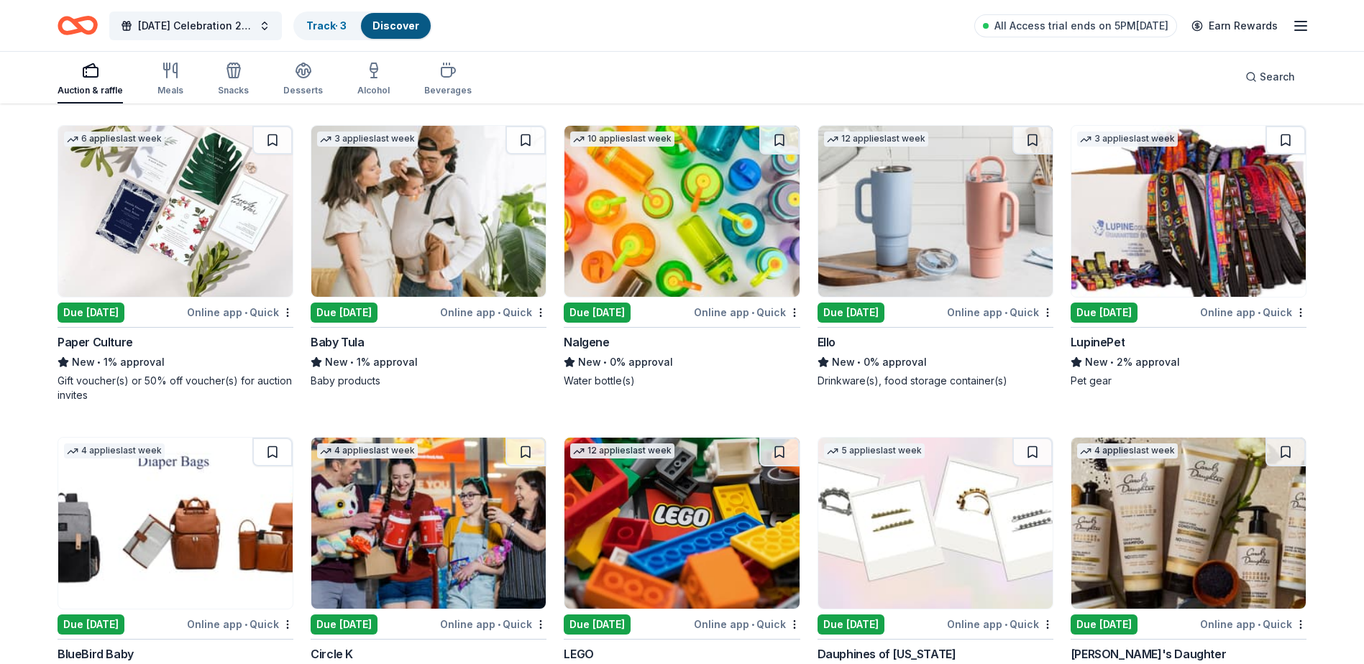
click at [117, 323] on div "Due [DATE]" at bounding box center [91, 313] width 67 height 20
click at [352, 351] on div "Baby Tula" at bounding box center [337, 342] width 53 height 17
click at [631, 320] on div "Due [DATE]" at bounding box center [597, 313] width 67 height 20
click at [857, 322] on div "Due [DATE]" at bounding box center [851, 313] width 67 height 20
click at [1115, 351] on div "LupinePet" at bounding box center [1098, 342] width 54 height 17
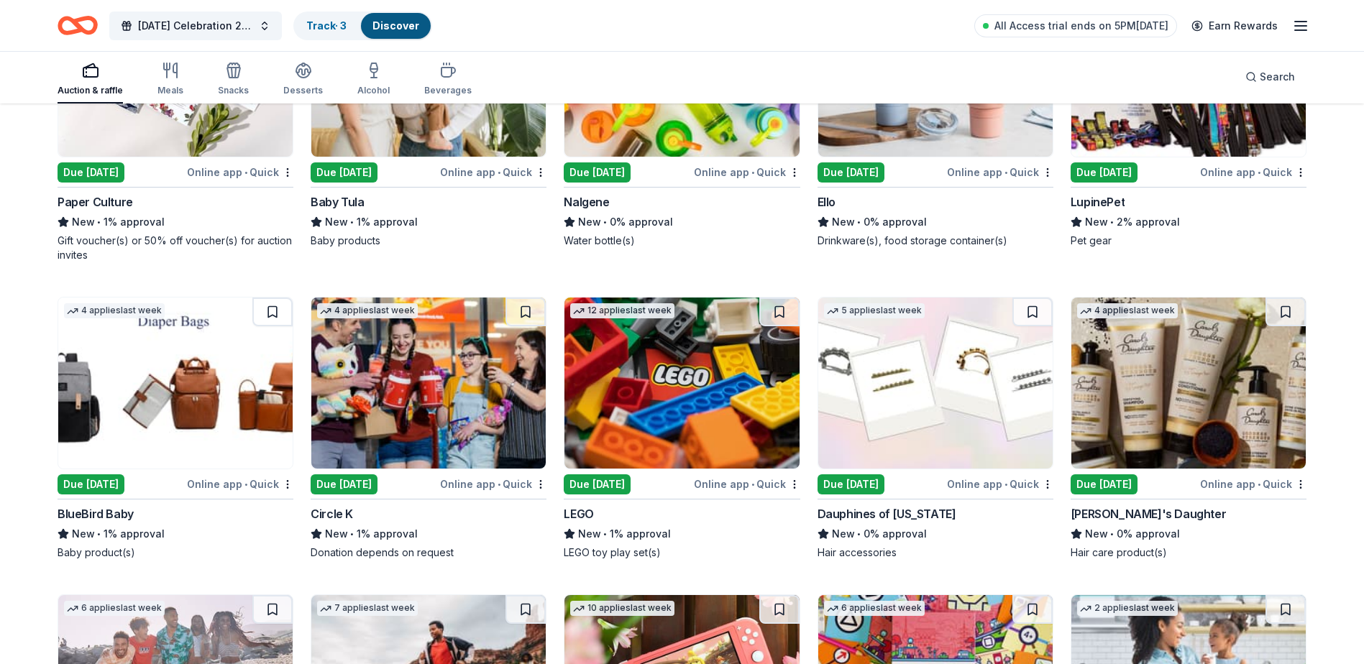
scroll to position [10581, 0]
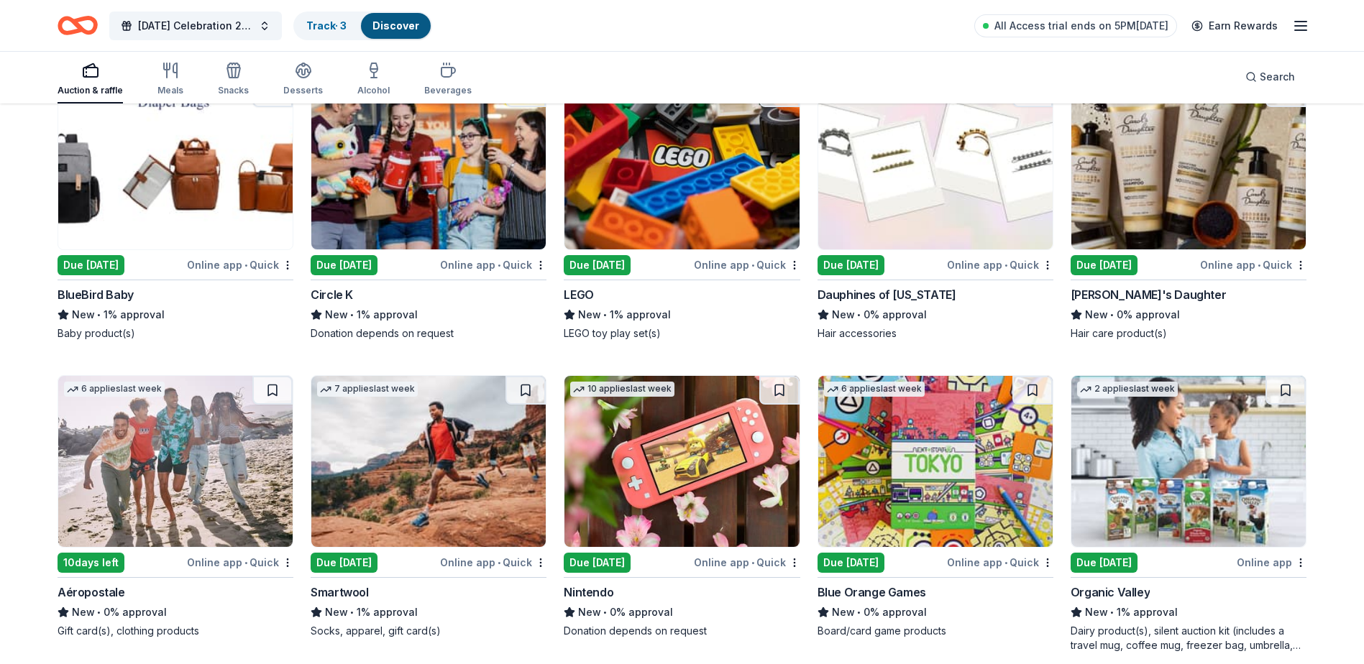
click at [110, 274] on div "Due [DATE]" at bounding box center [91, 265] width 67 height 20
click at [581, 275] on div "Due [DATE]" at bounding box center [597, 265] width 67 height 20
click at [852, 275] on div "Due [DATE]" at bounding box center [851, 265] width 67 height 20
click at [1116, 274] on div "Due [DATE]" at bounding box center [1104, 265] width 67 height 20
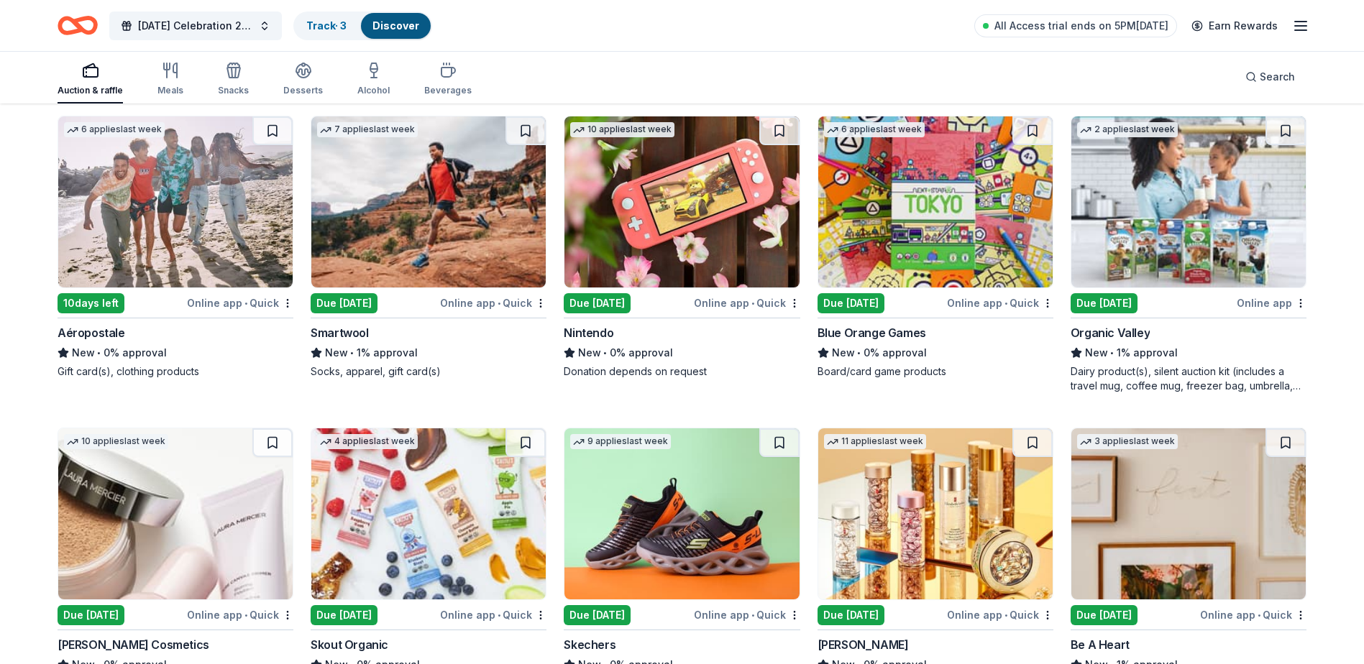
scroll to position [10843, 0]
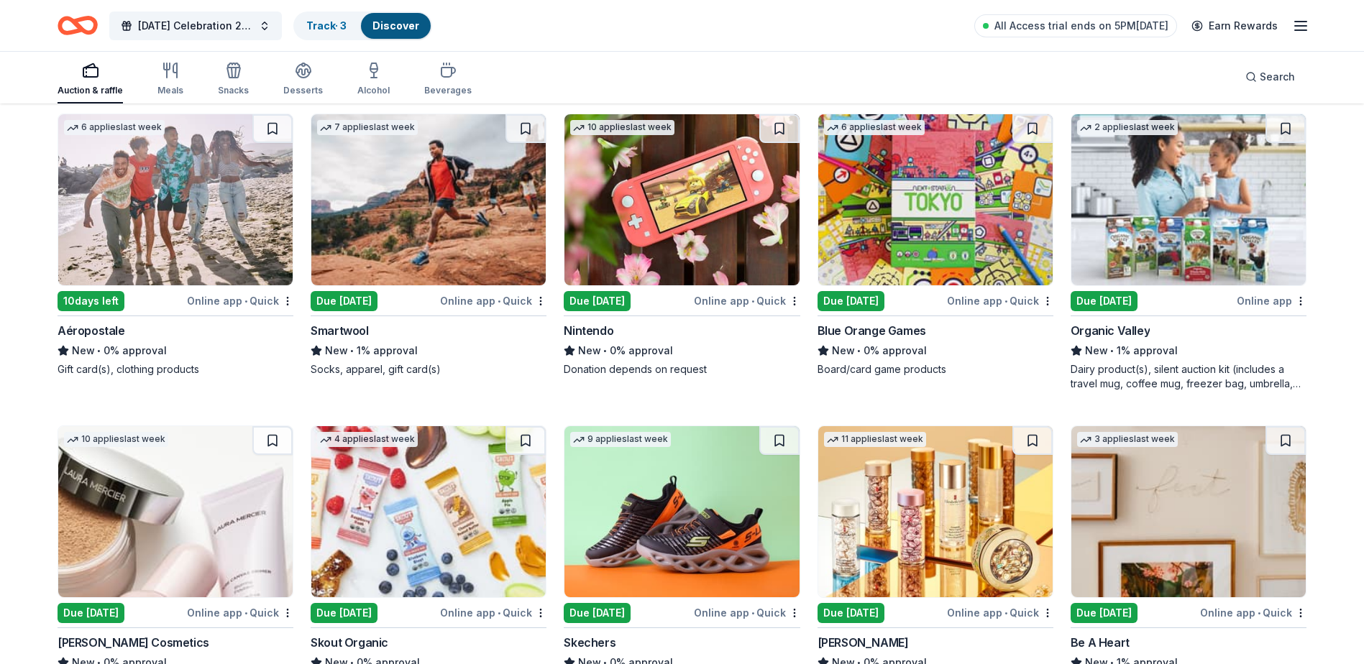
click at [368, 360] on div "New • 1% approval" at bounding box center [429, 350] width 236 height 17
click at [625, 311] on div "Due [DATE]" at bounding box center [597, 301] width 67 height 20
click at [835, 335] on div "6 applies last week Due [DATE] Online app • Quick Blue Orange Games New • 0% ap…" at bounding box center [936, 245] width 236 height 263
click at [1102, 311] on div "Due [DATE]" at bounding box center [1104, 301] width 67 height 20
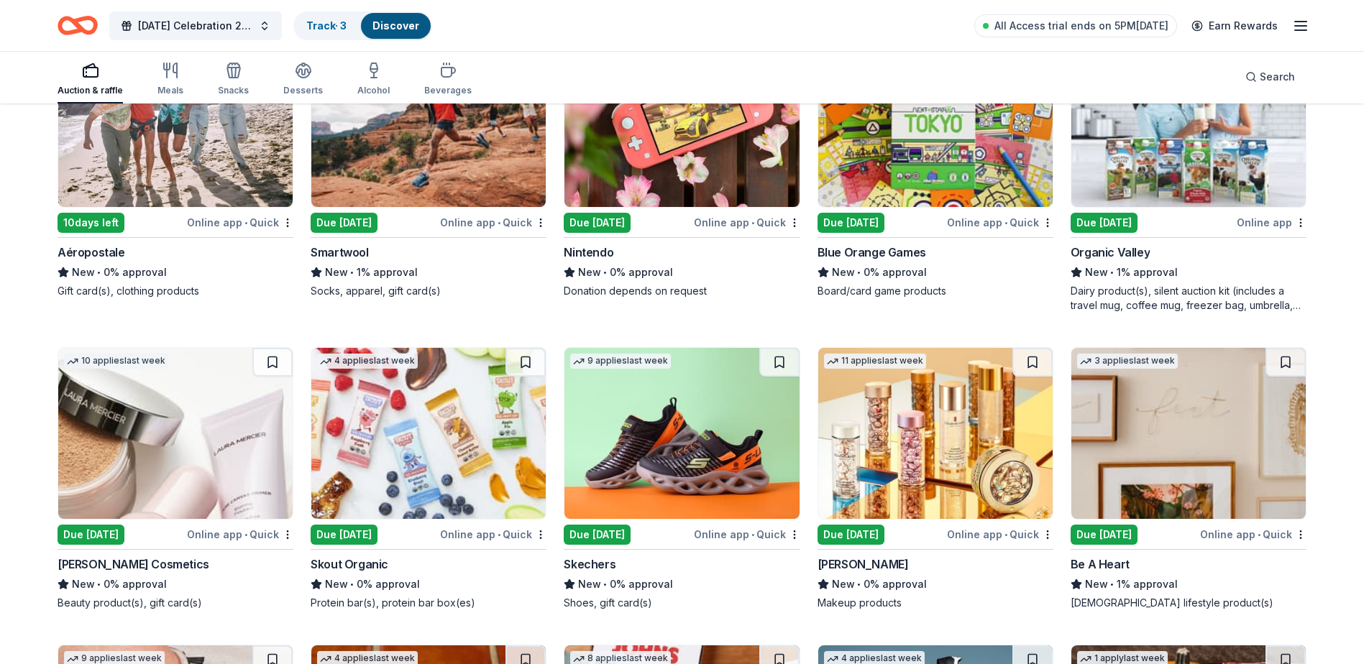
scroll to position [10986, 0]
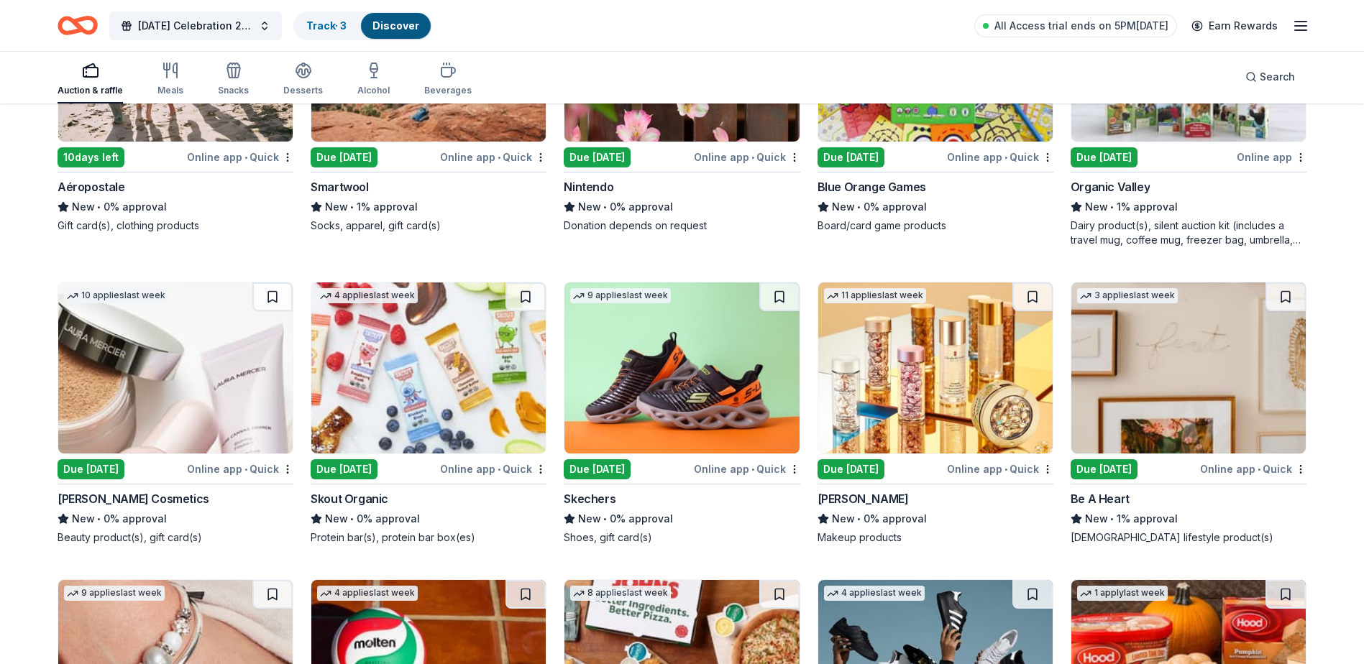
click at [184, 478] on div "Due [DATE]" at bounding box center [121, 469] width 127 height 18
click at [623, 480] on div "Due [DATE]" at bounding box center [597, 469] width 67 height 20
click at [377, 480] on div "Due [DATE]" at bounding box center [344, 469] width 67 height 20
click at [882, 475] on div "Due [DATE]" at bounding box center [851, 469] width 67 height 20
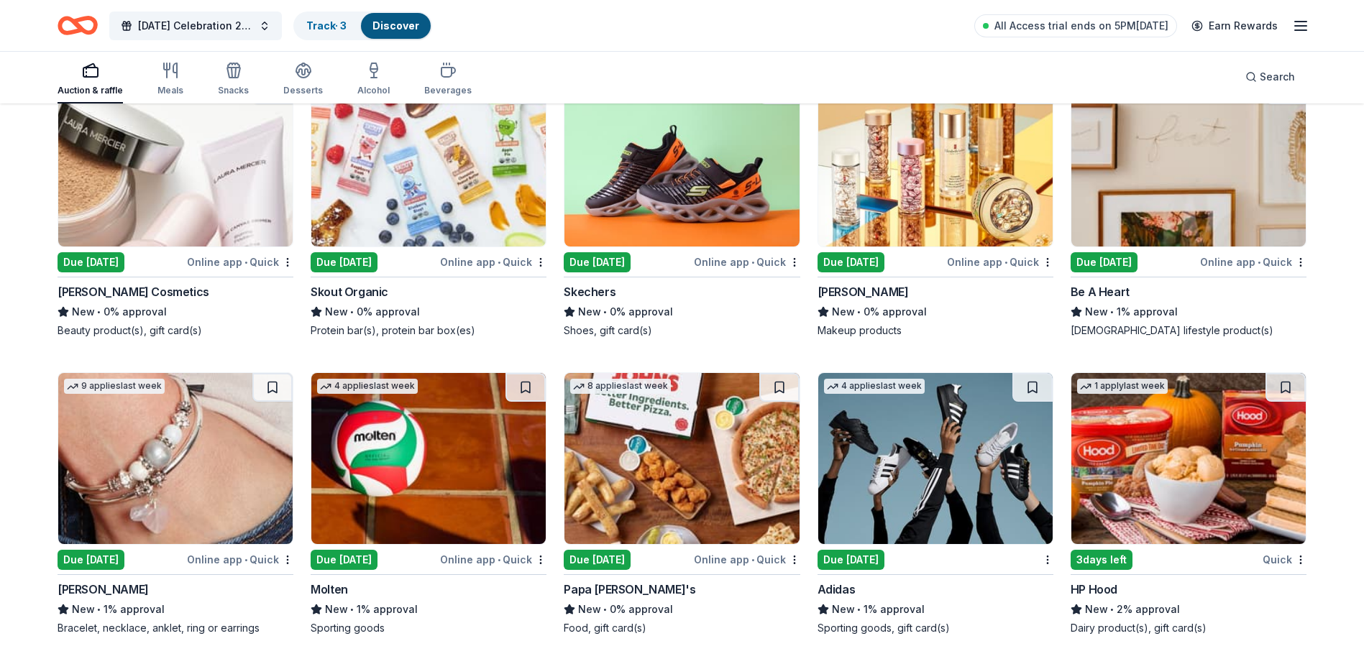
scroll to position [11208, 0]
click at [123, 556] on div "Due [DATE]" at bounding box center [91, 560] width 67 height 20
click at [333, 557] on div "Due [DATE]" at bounding box center [344, 560] width 67 height 20
click at [615, 564] on div "Due [DATE]" at bounding box center [597, 560] width 67 height 20
click at [867, 562] on div "Due [DATE]" at bounding box center [851, 560] width 67 height 20
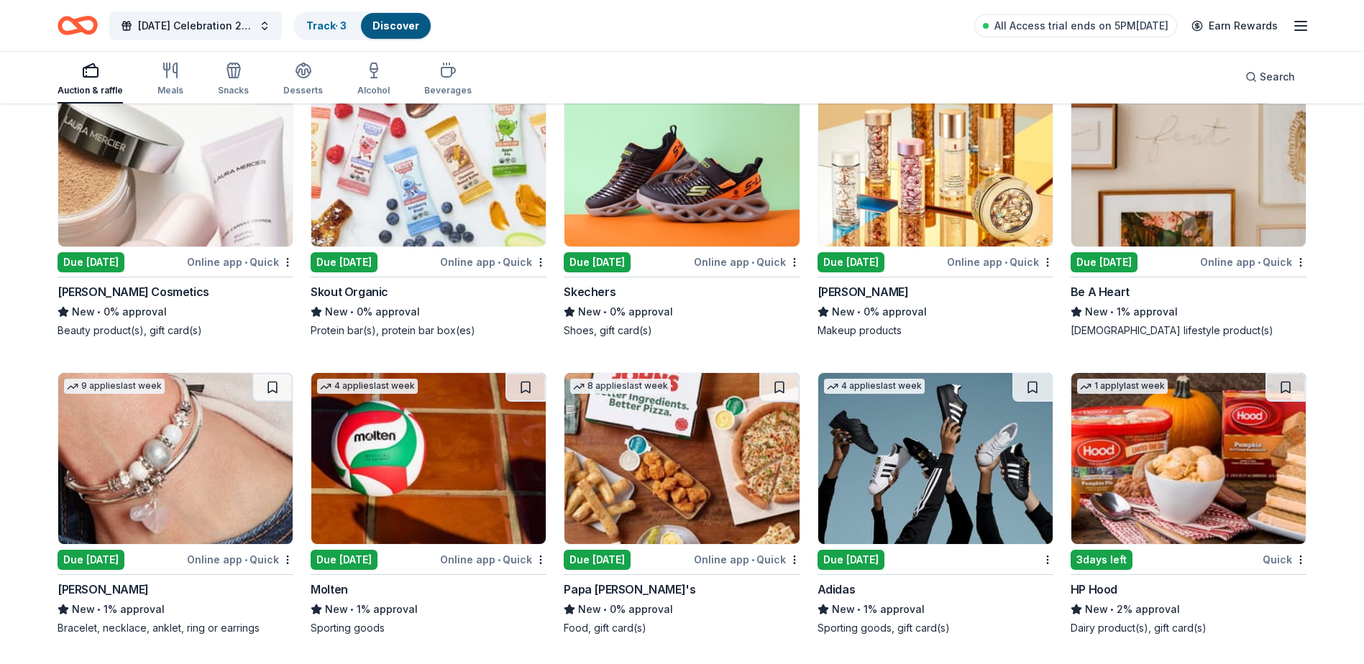
click at [1106, 554] on div "3 days left" at bounding box center [1102, 560] width 62 height 20
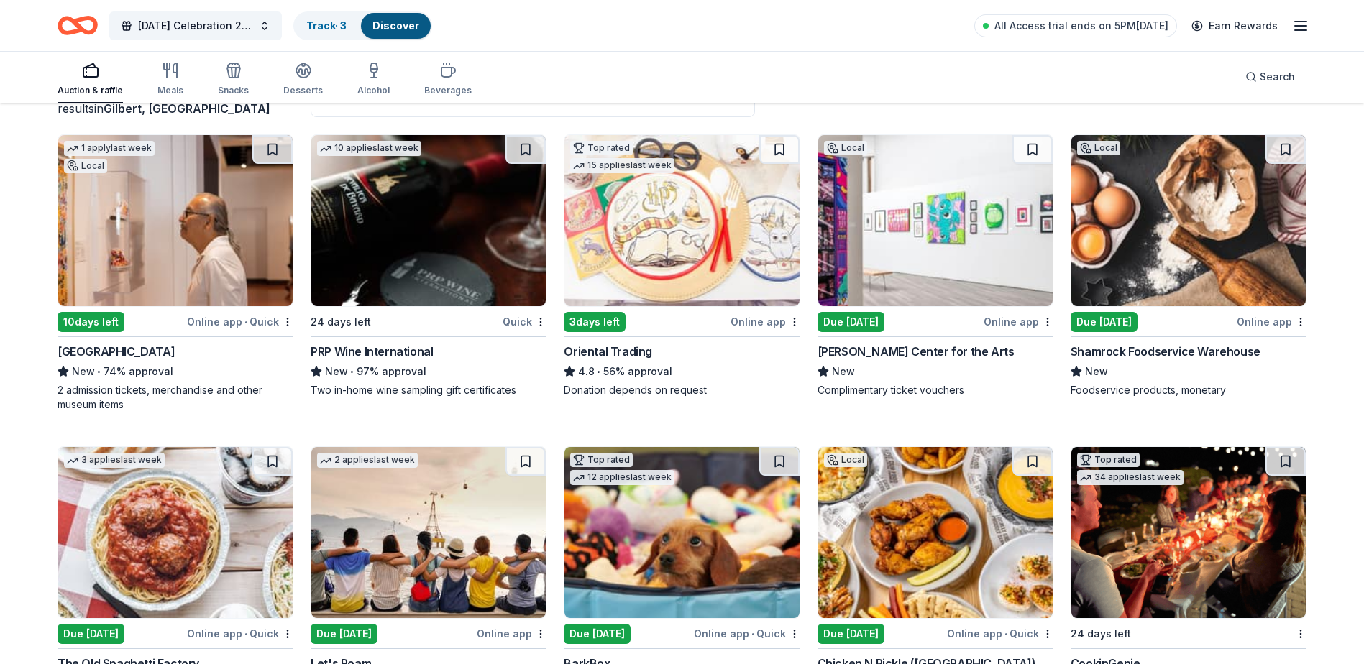
scroll to position [0, 0]
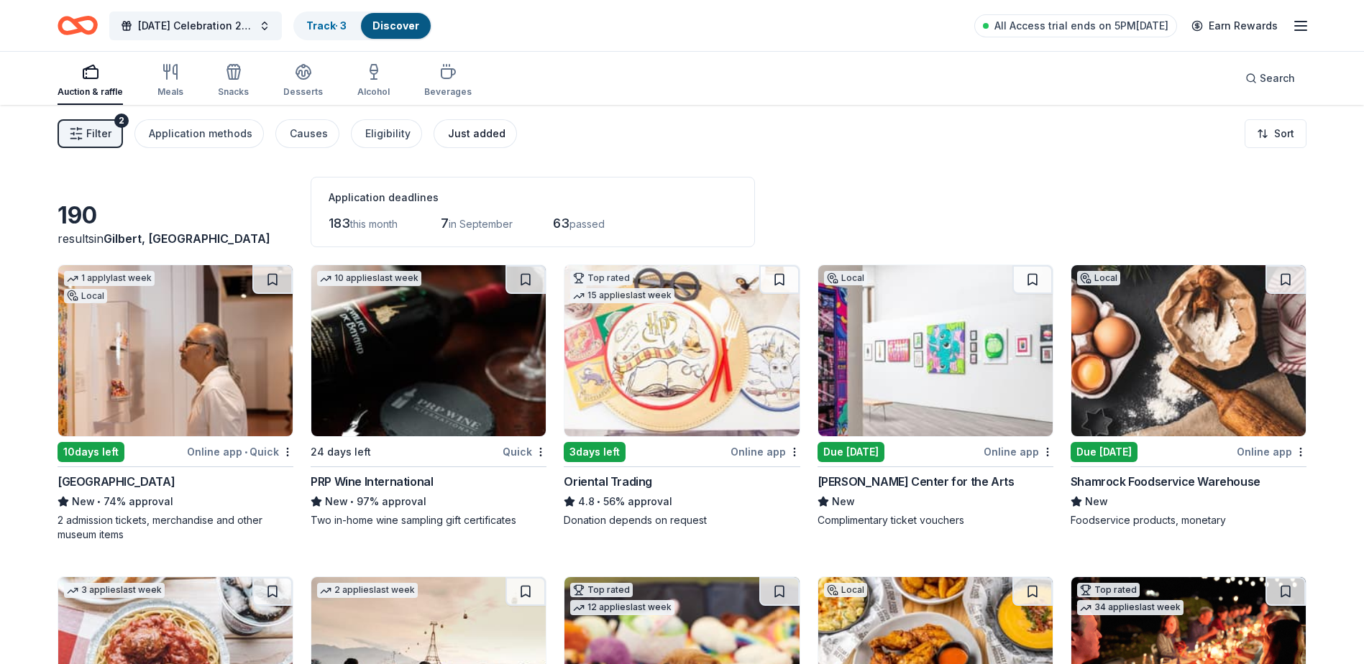
click at [464, 131] on div "Just added" at bounding box center [477, 133] width 58 height 17
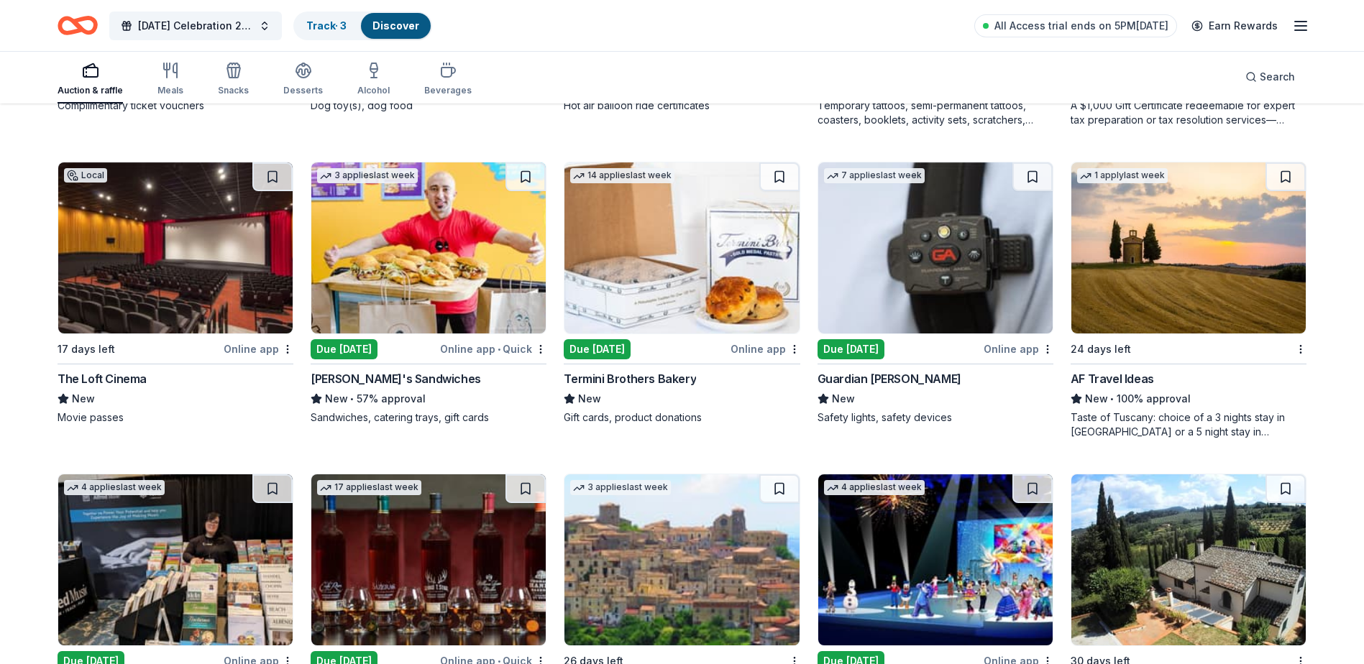
scroll to position [411, 0]
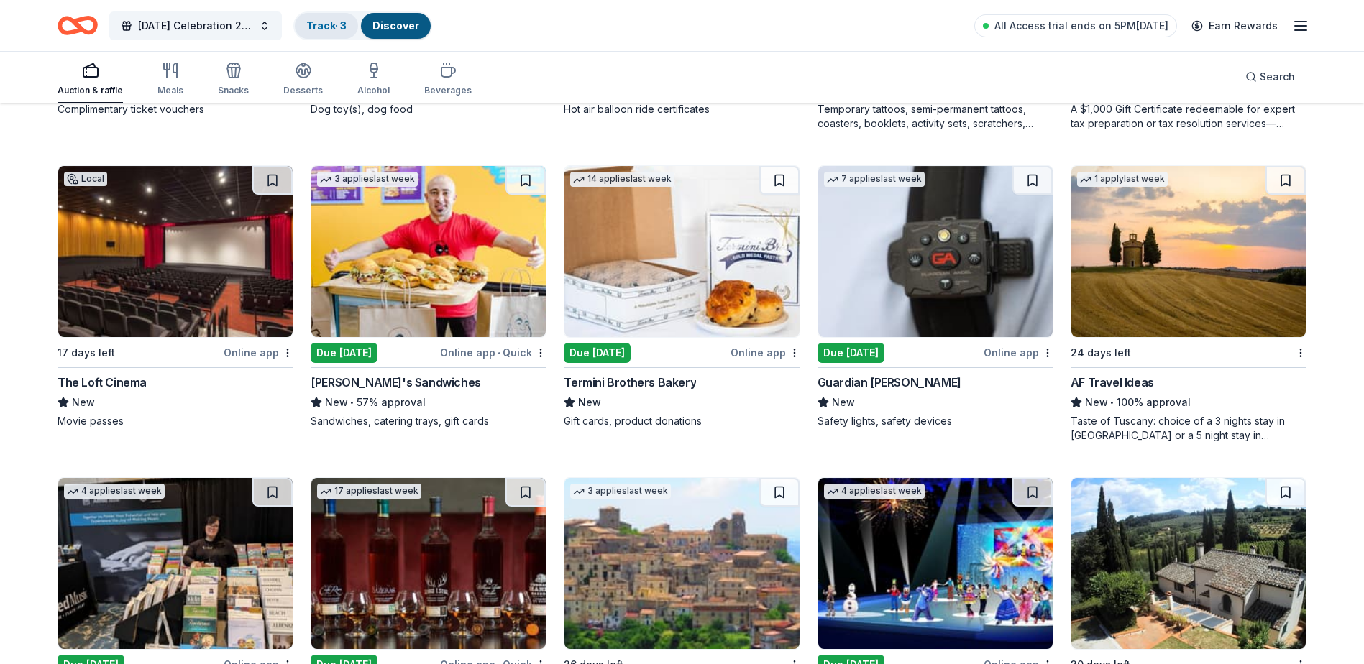
click at [328, 30] on link "Track · 3" at bounding box center [326, 25] width 40 height 12
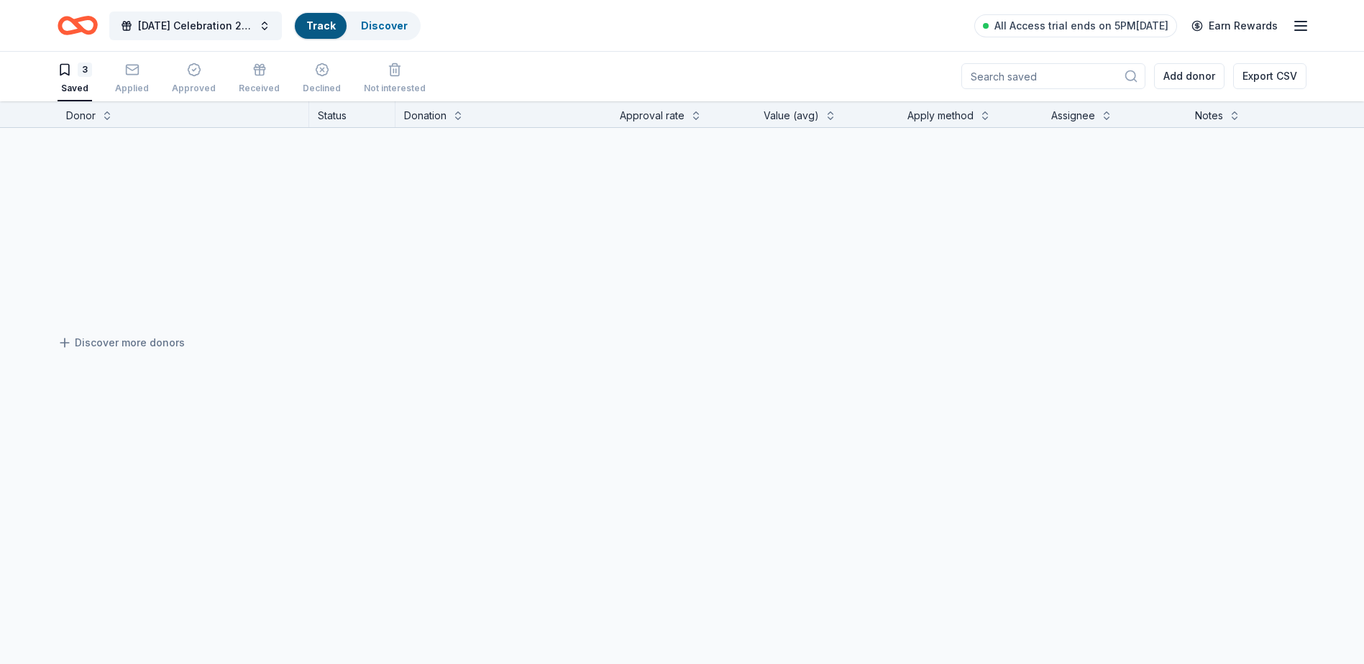
scroll to position [1, 0]
